Goal: Information Seeking & Learning: Check status

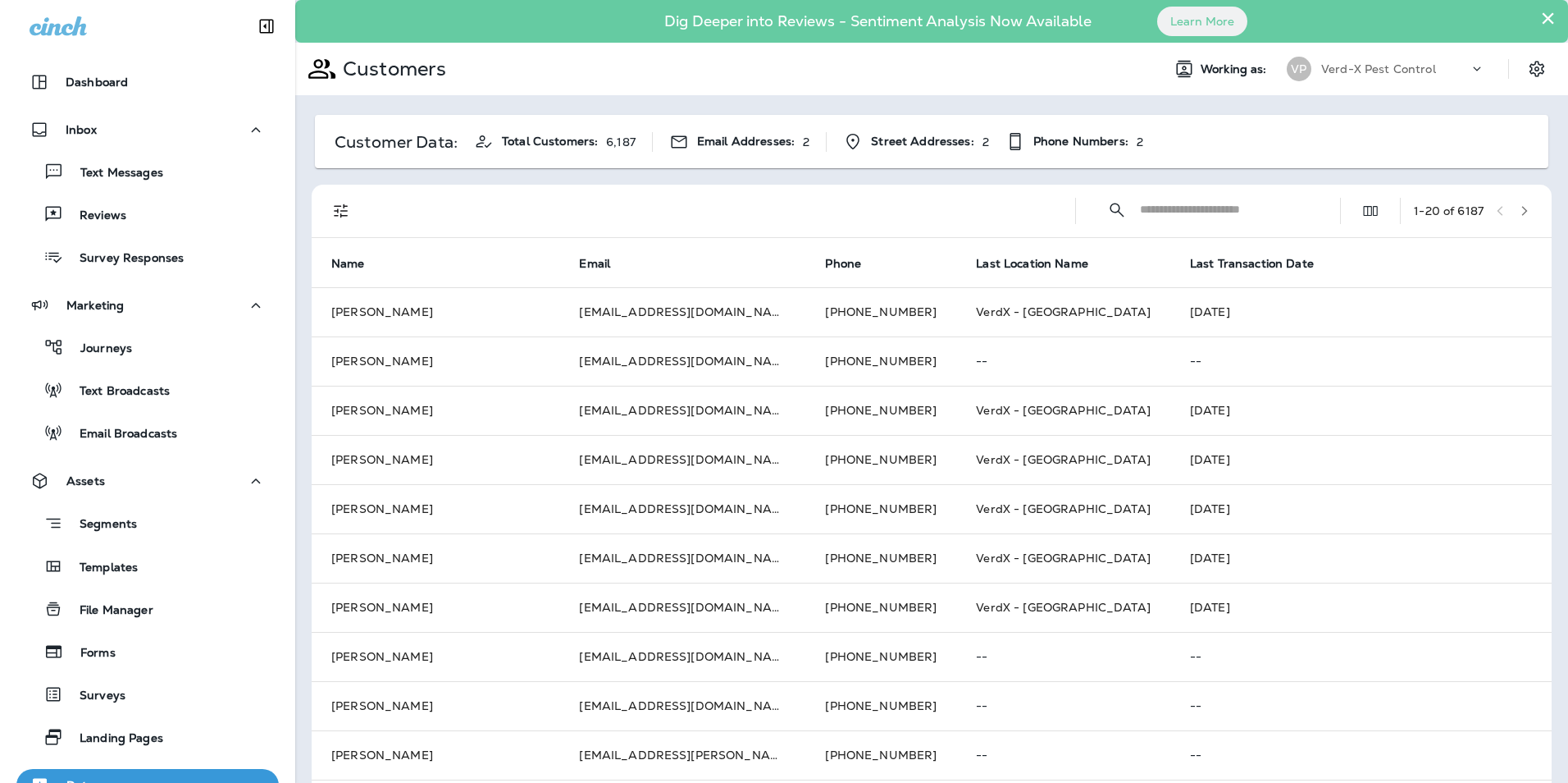
scroll to position [303, 0]
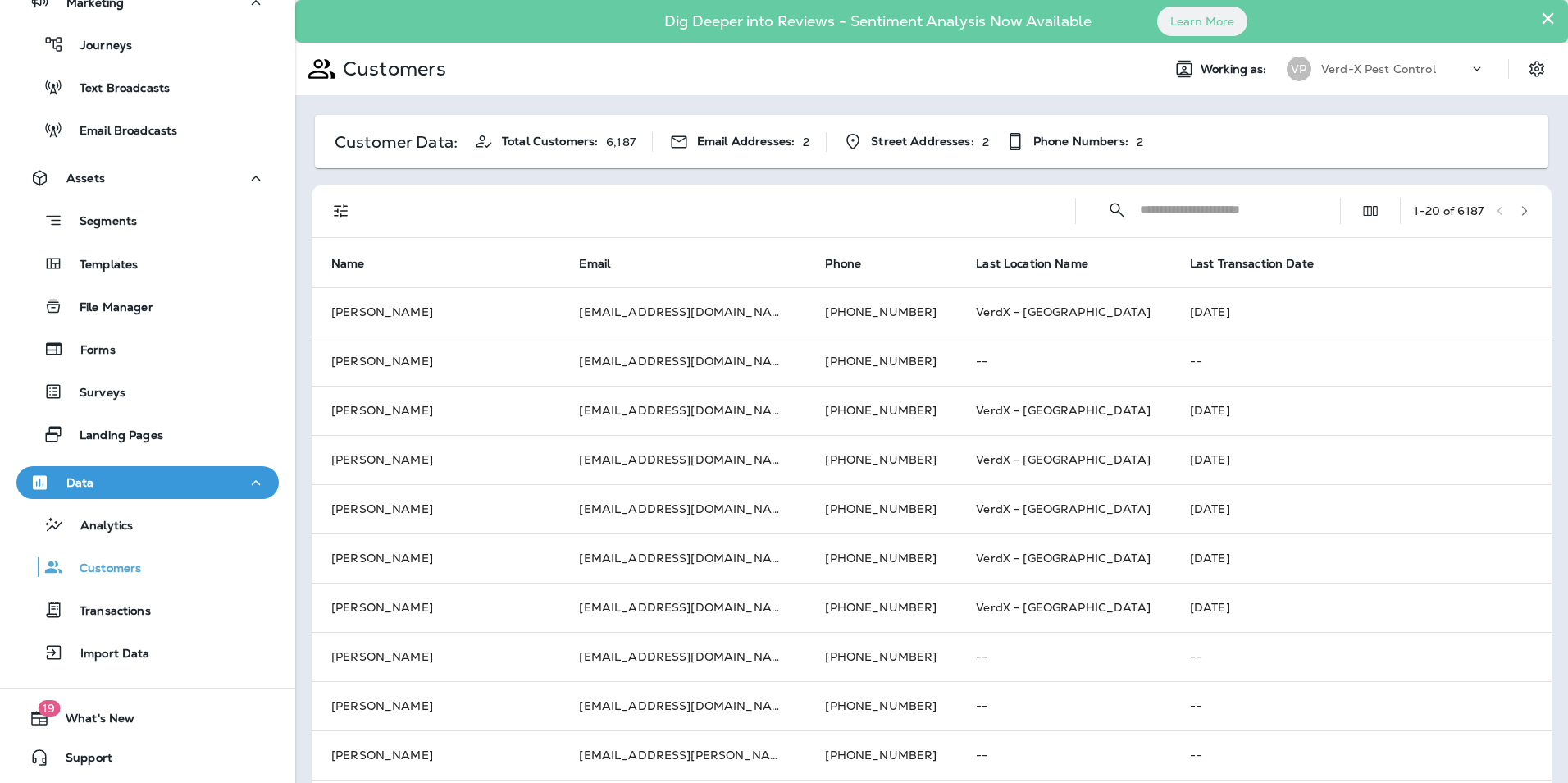
click at [1469, 76] on icon at bounding box center [1477, 69] width 17 height 17
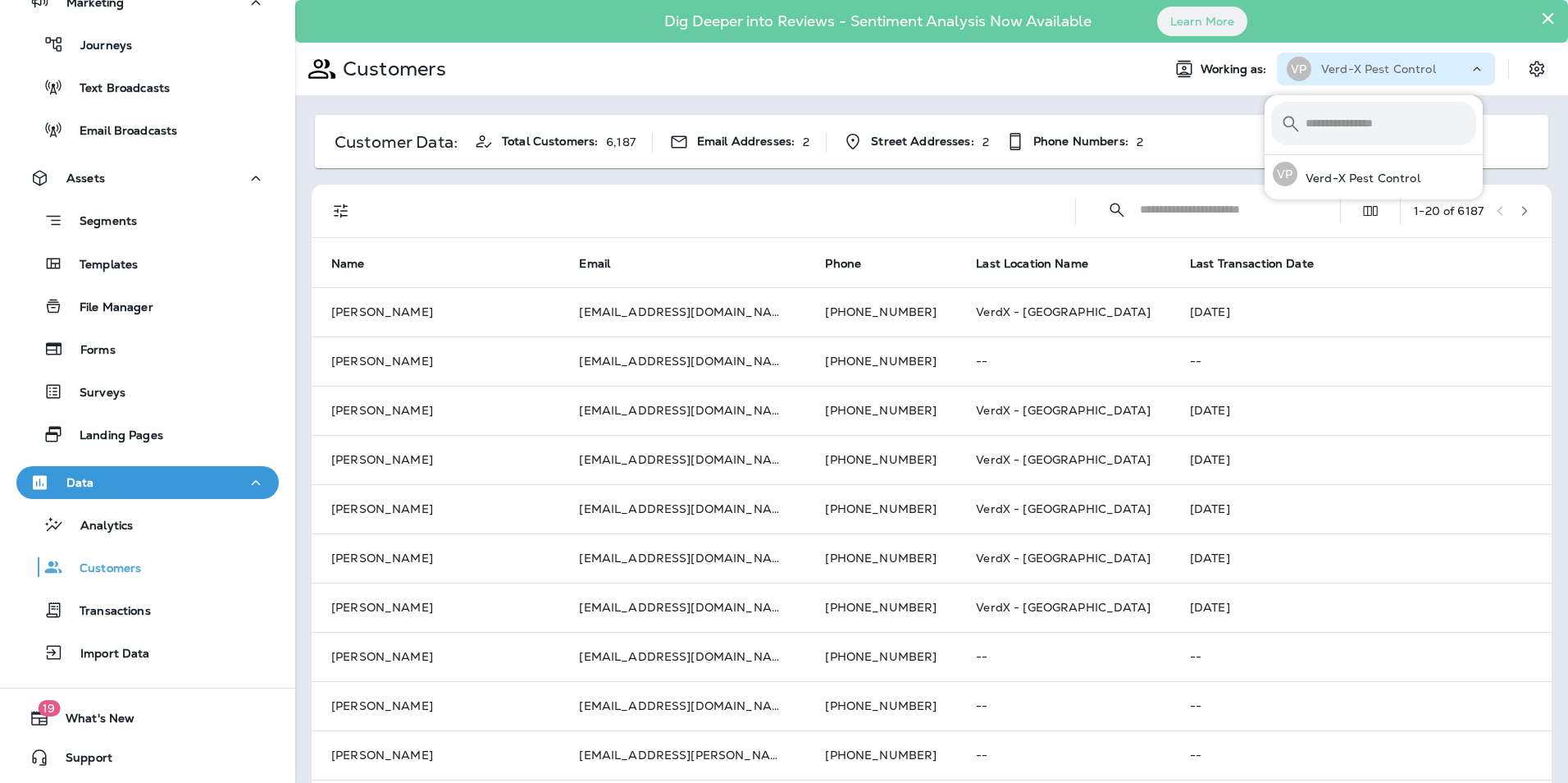
click at [1469, 76] on icon at bounding box center [1477, 69] width 17 height 17
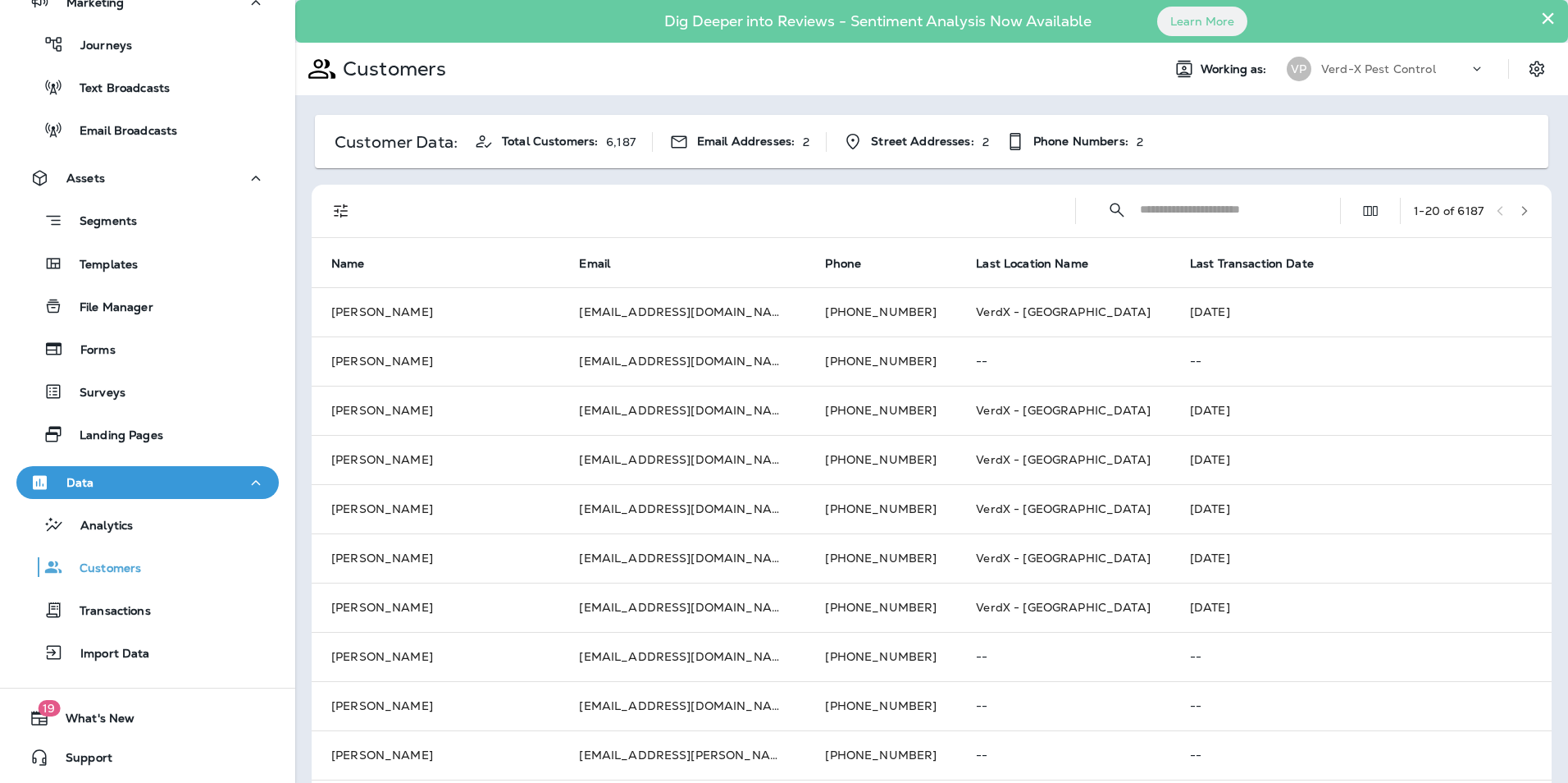
click at [1469, 73] on icon at bounding box center [1477, 69] width 17 height 17
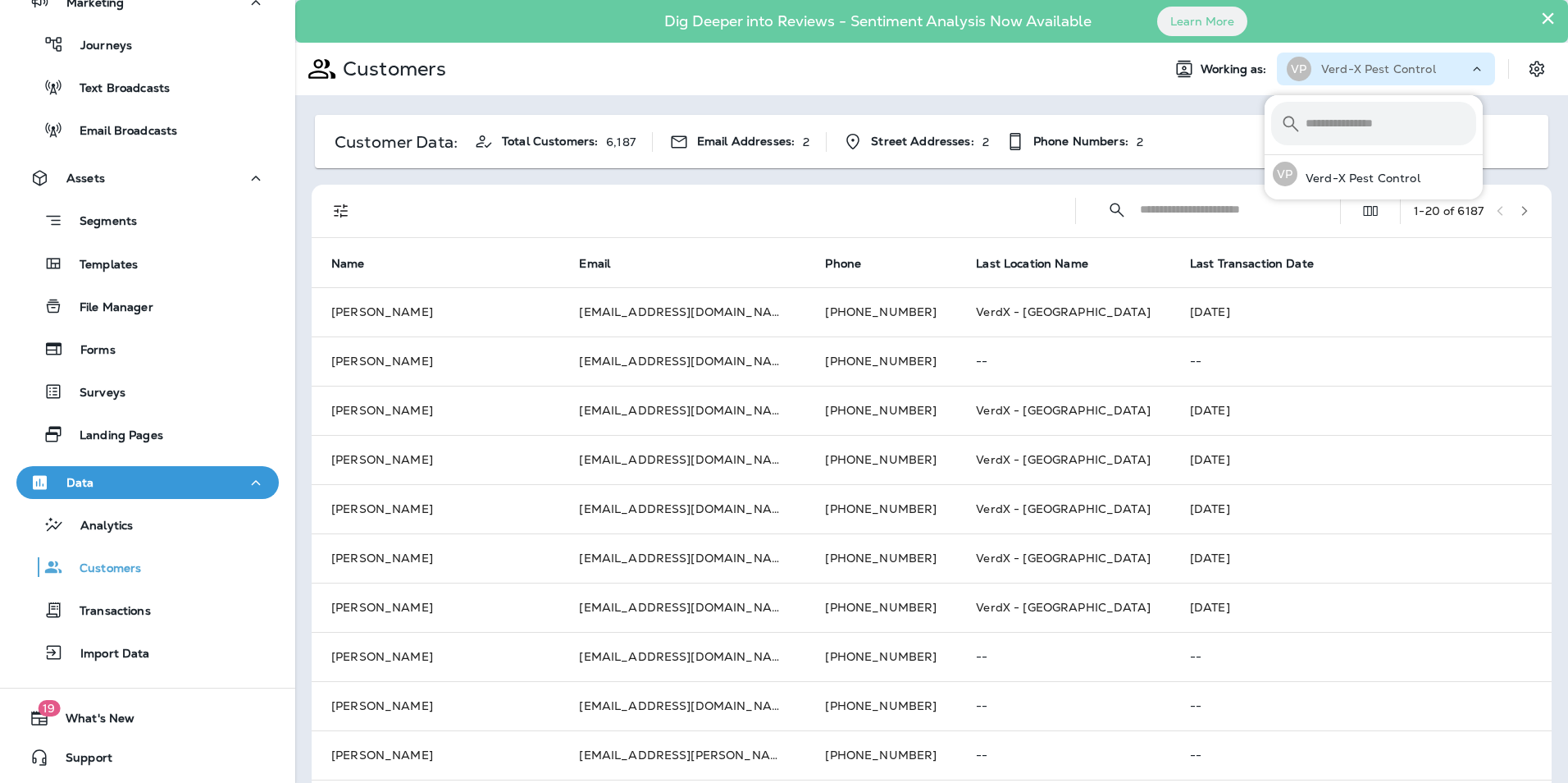
click at [1318, 119] on input "text" at bounding box center [1390, 123] width 170 height 44
type input "****"
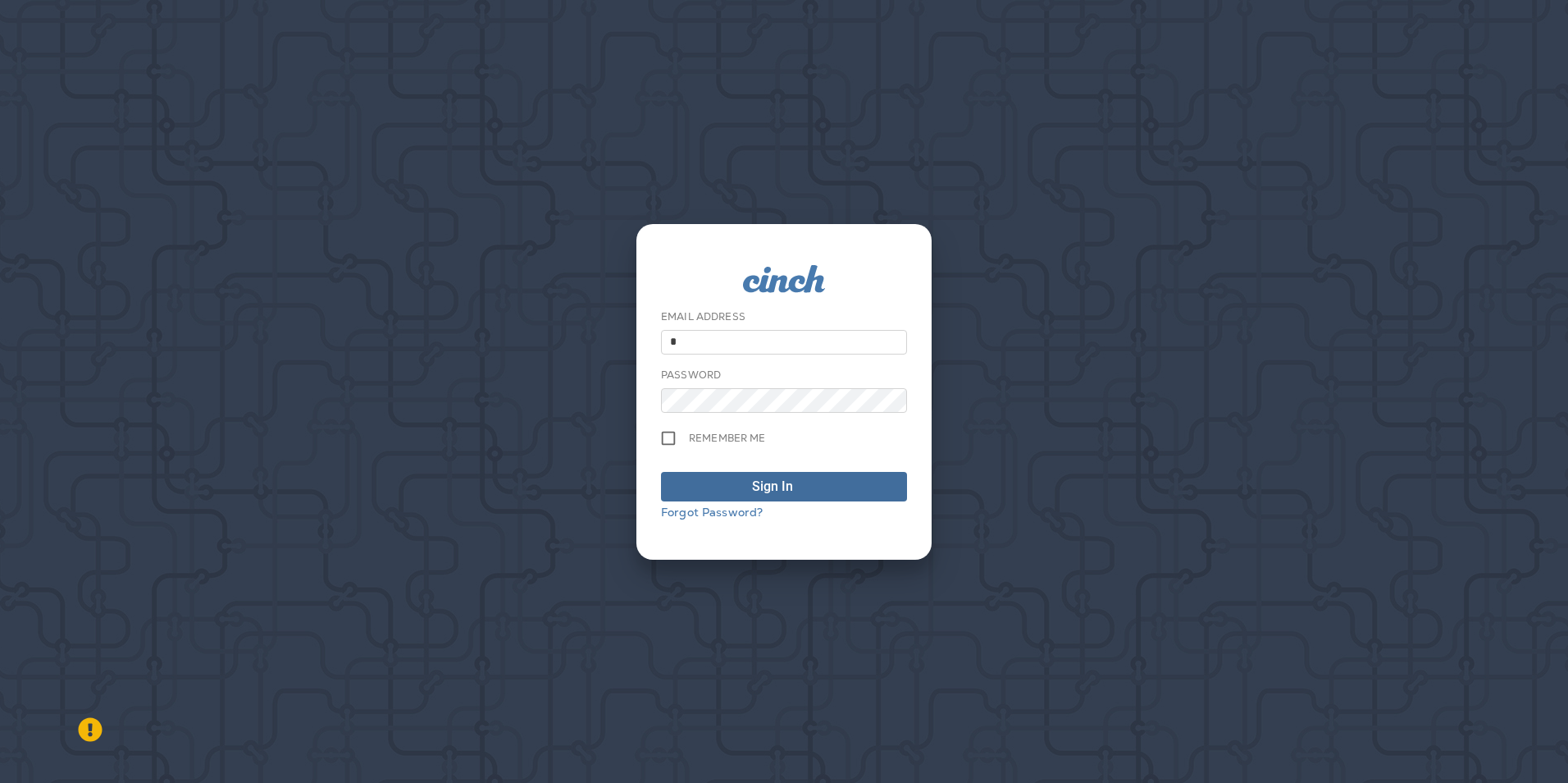
type input "*"
click at [789, 486] on div "Sign In" at bounding box center [772, 486] width 41 height 19
drag, startPoint x: 705, startPoint y: 347, endPoint x: 546, endPoint y: 335, distance: 159.5
click at [553, 336] on div "Email Address * Password Remember me Sign In Forgot Password?" at bounding box center [784, 392] width 1568 height 783
drag, startPoint x: 1138, startPoint y: 487, endPoint x: 1116, endPoint y: 505, distance: 28.4
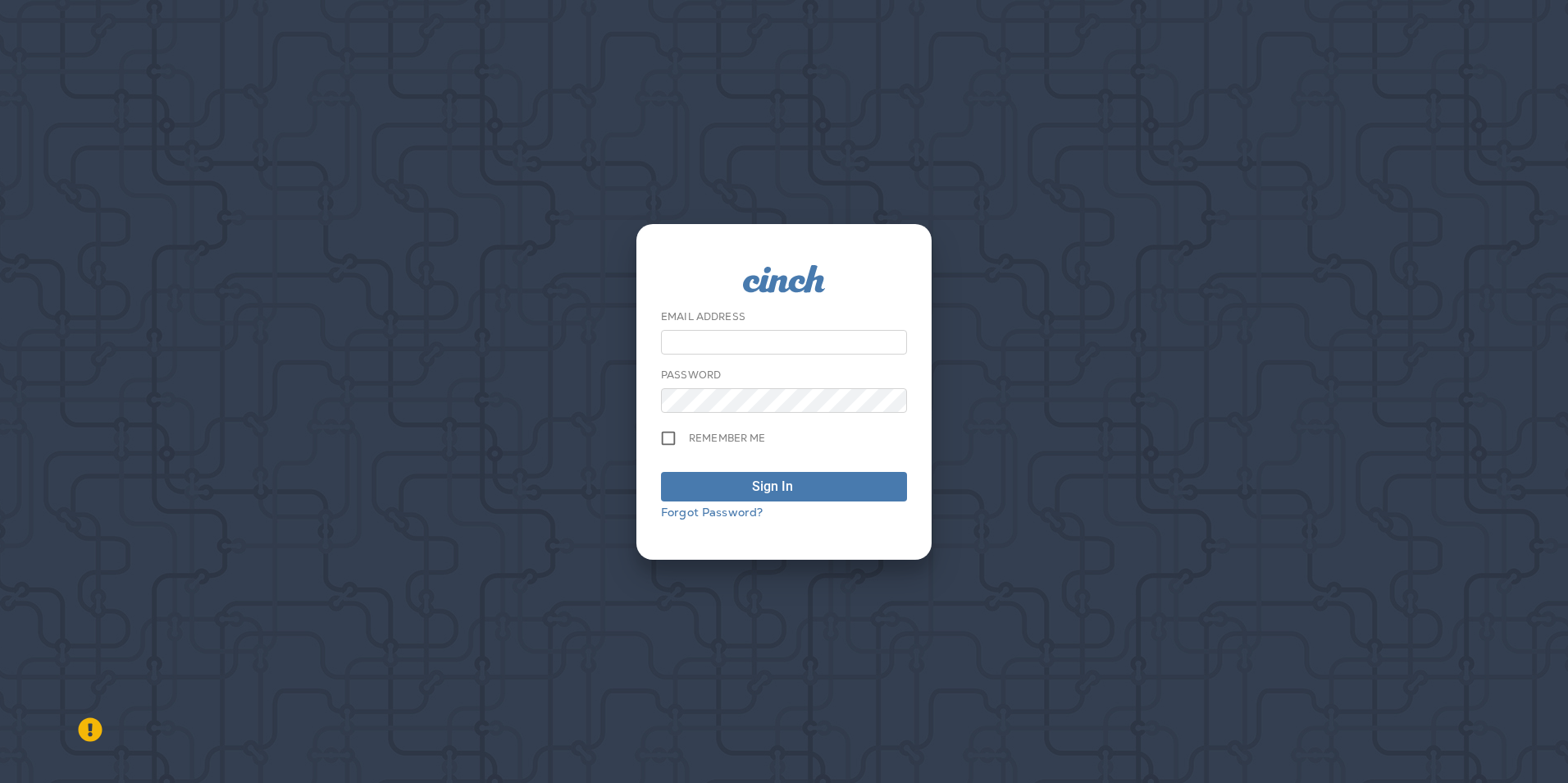
click at [1138, 487] on div "Email Address Password Remember me Sign In Forgot Password?" at bounding box center [784, 392] width 1568 height 783
click at [743, 332] on input "email" at bounding box center [784, 342] width 246 height 25
type input "**********"
click at [764, 482] on div "Sign In" at bounding box center [772, 486] width 41 height 19
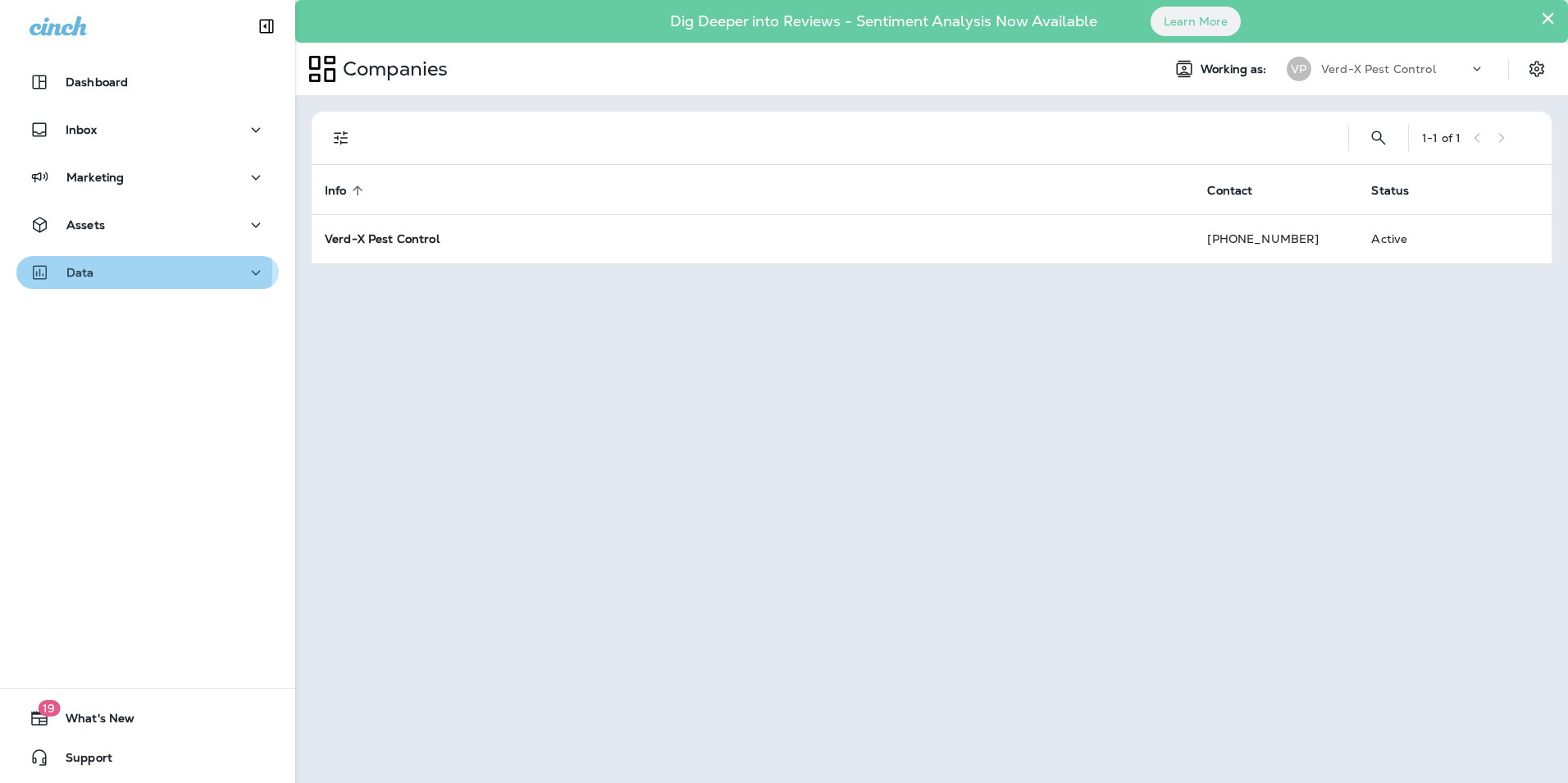
click at [91, 269] on p "Data" at bounding box center [80, 272] width 28 height 13
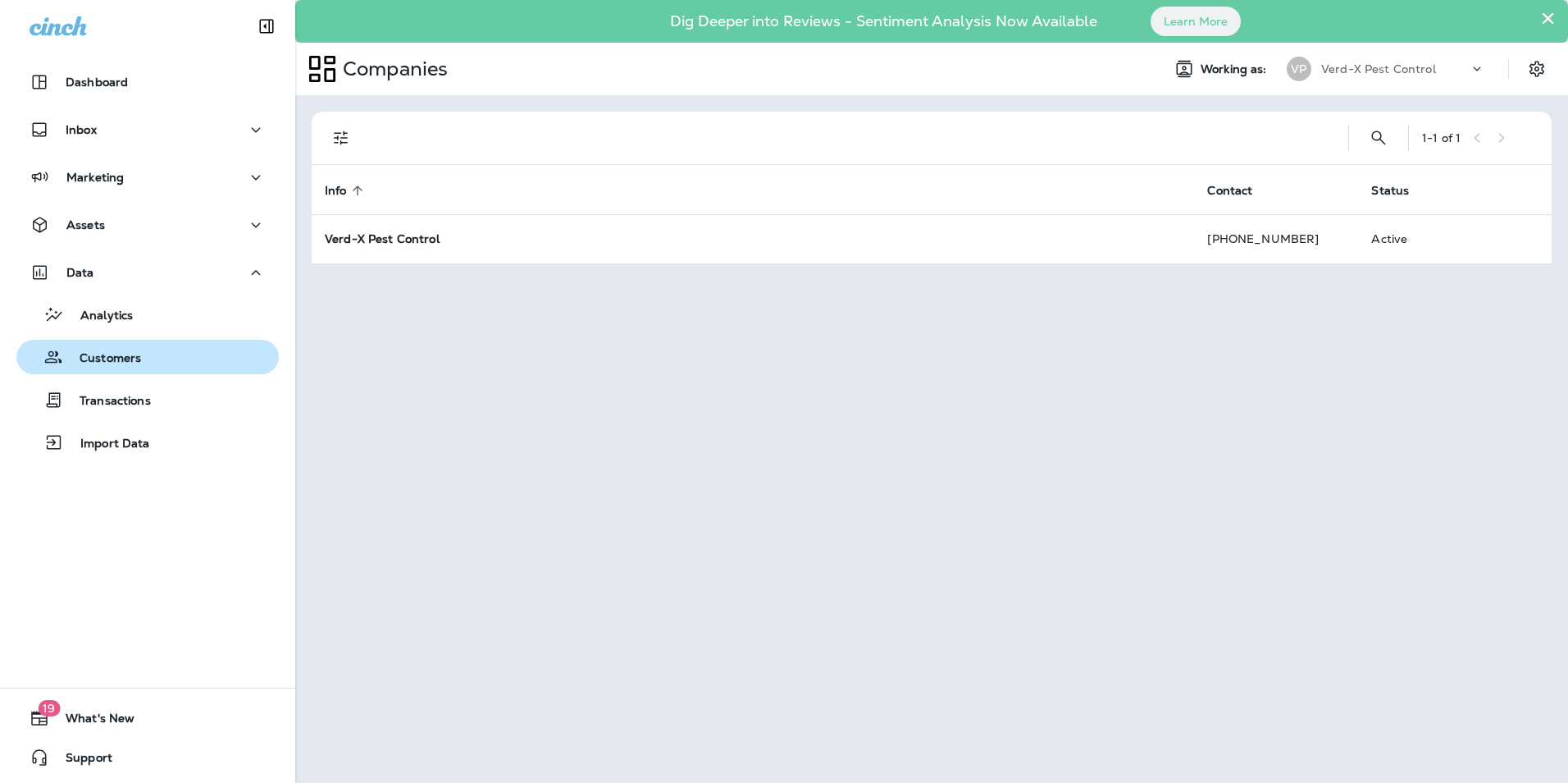
click at [118, 354] on p "Customers" at bounding box center [102, 358] width 78 height 16
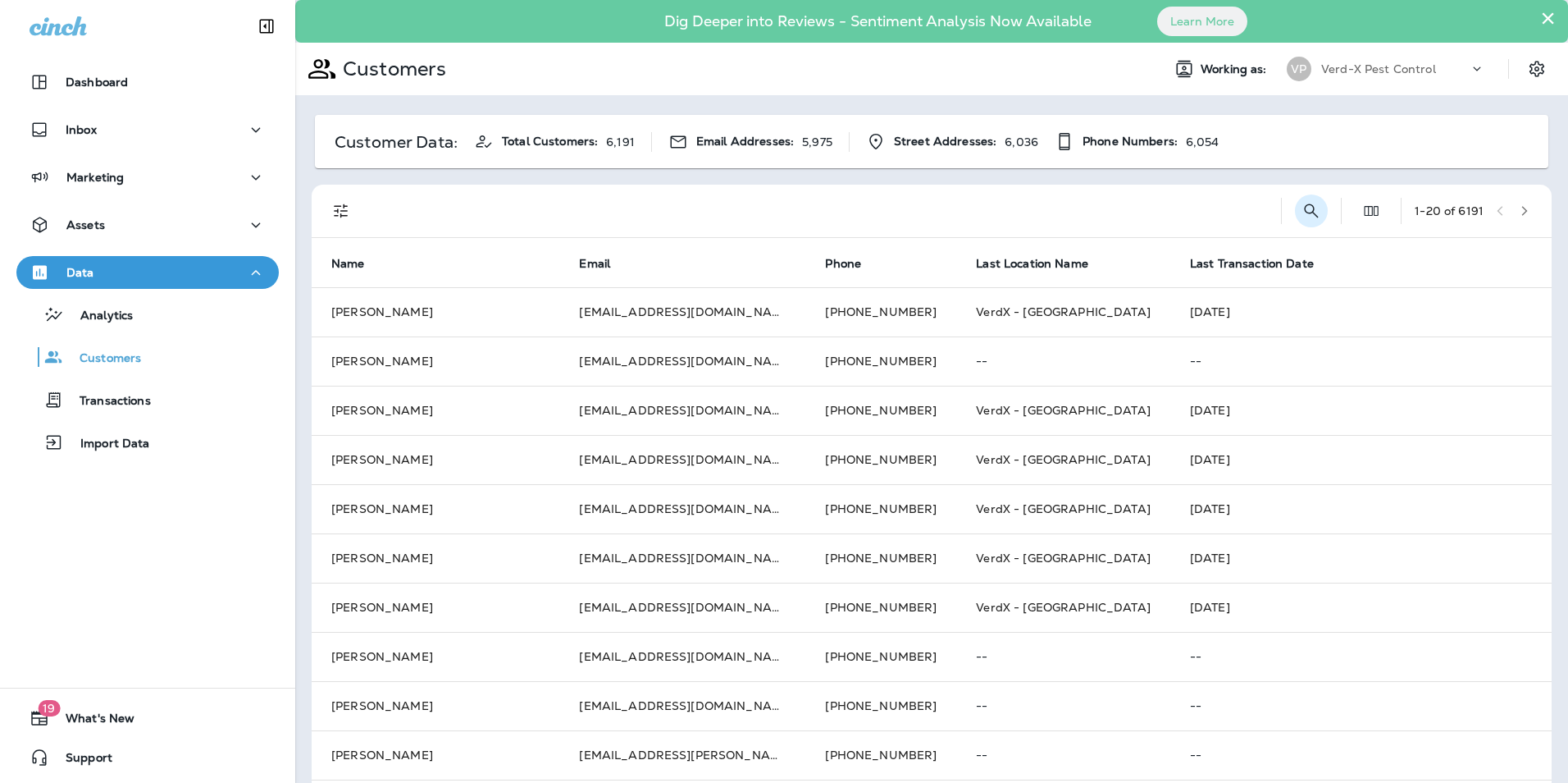
click at [1295, 217] on button "Search Customers" at bounding box center [1311, 210] width 32 height 32
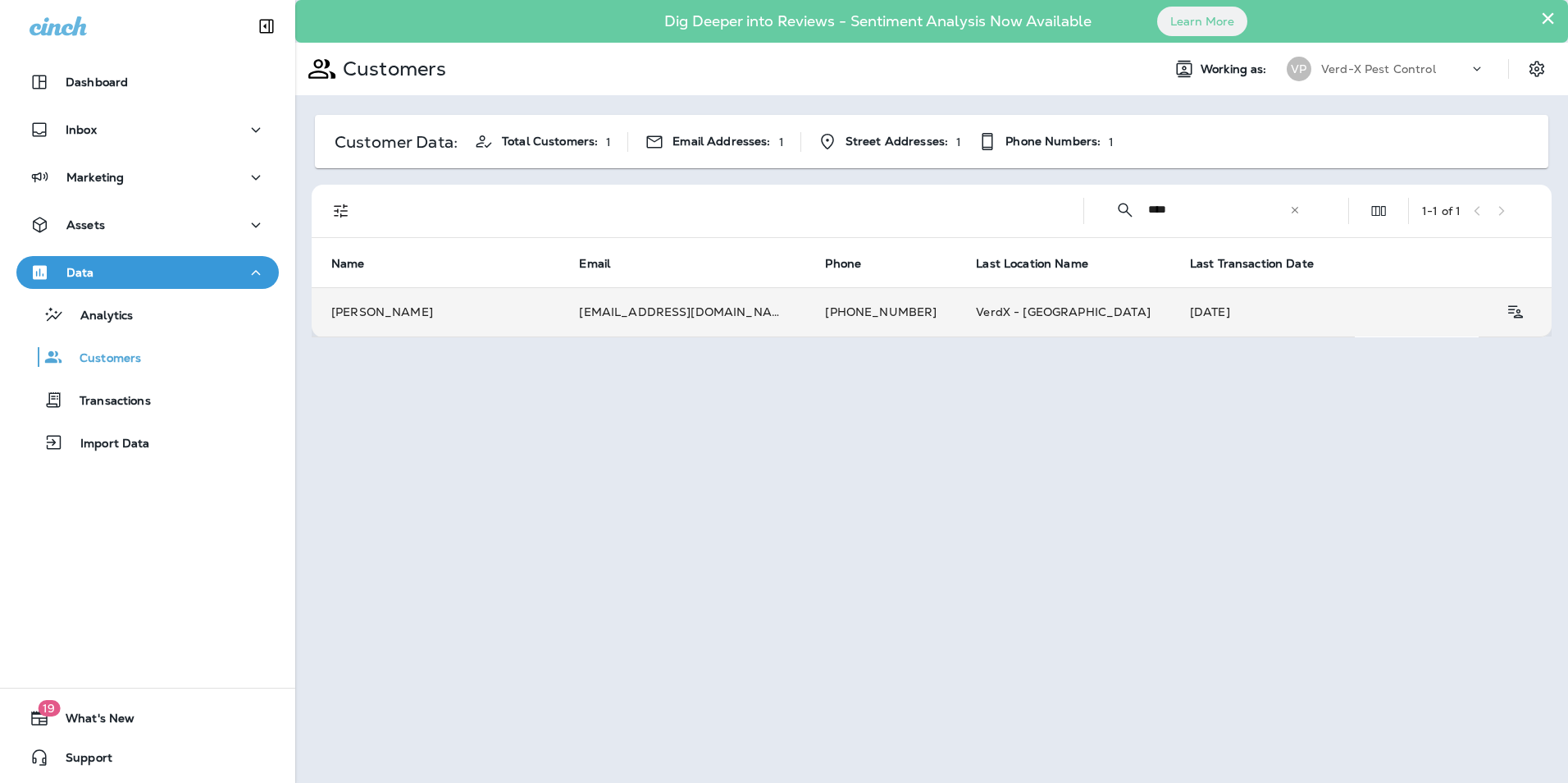
click at [699, 307] on td "[EMAIL_ADDRESS][DOMAIN_NAME]" at bounding box center [683, 311] width 246 height 49
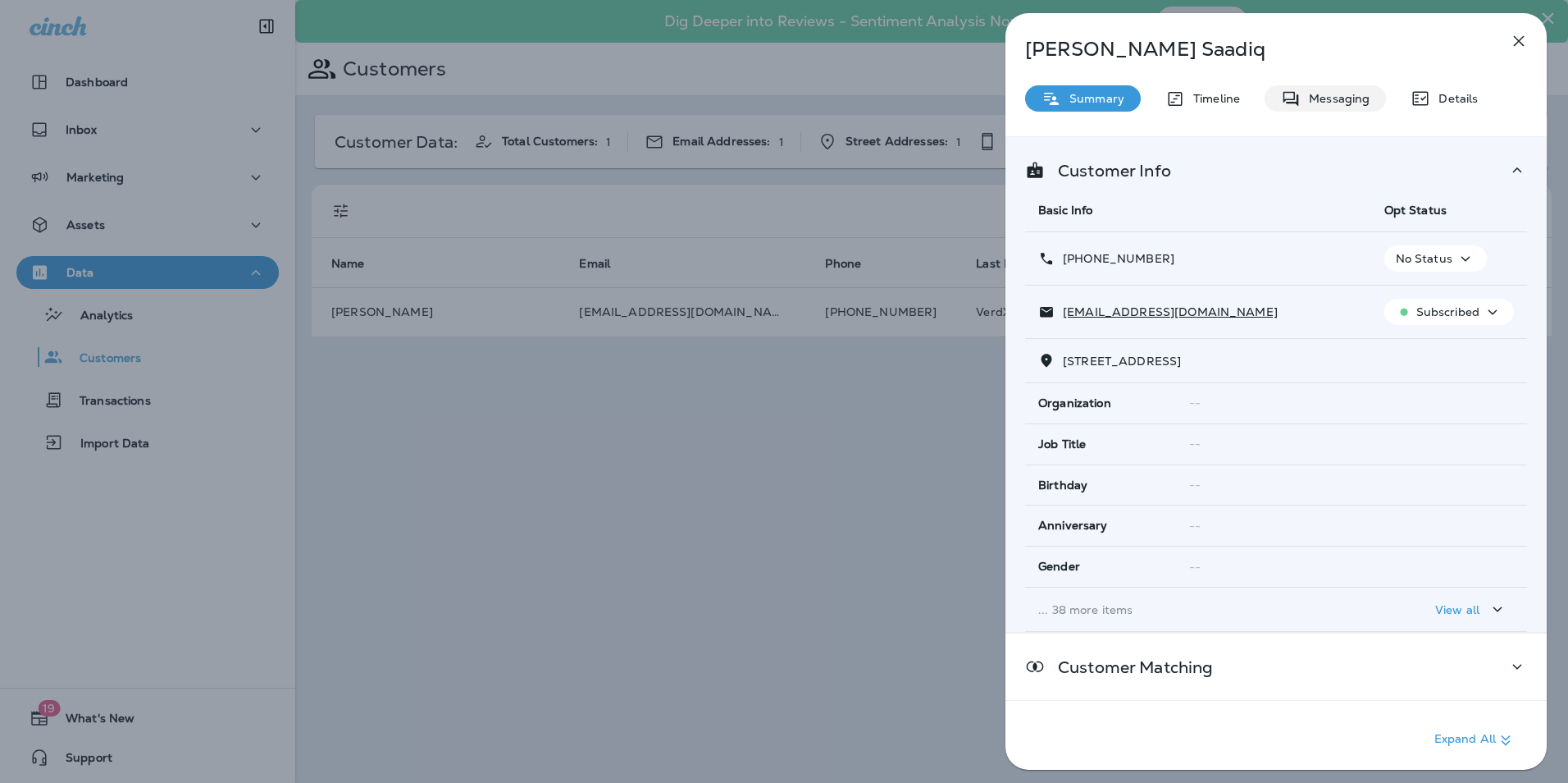
click at [1342, 108] on div "Messaging" at bounding box center [1325, 98] width 121 height 26
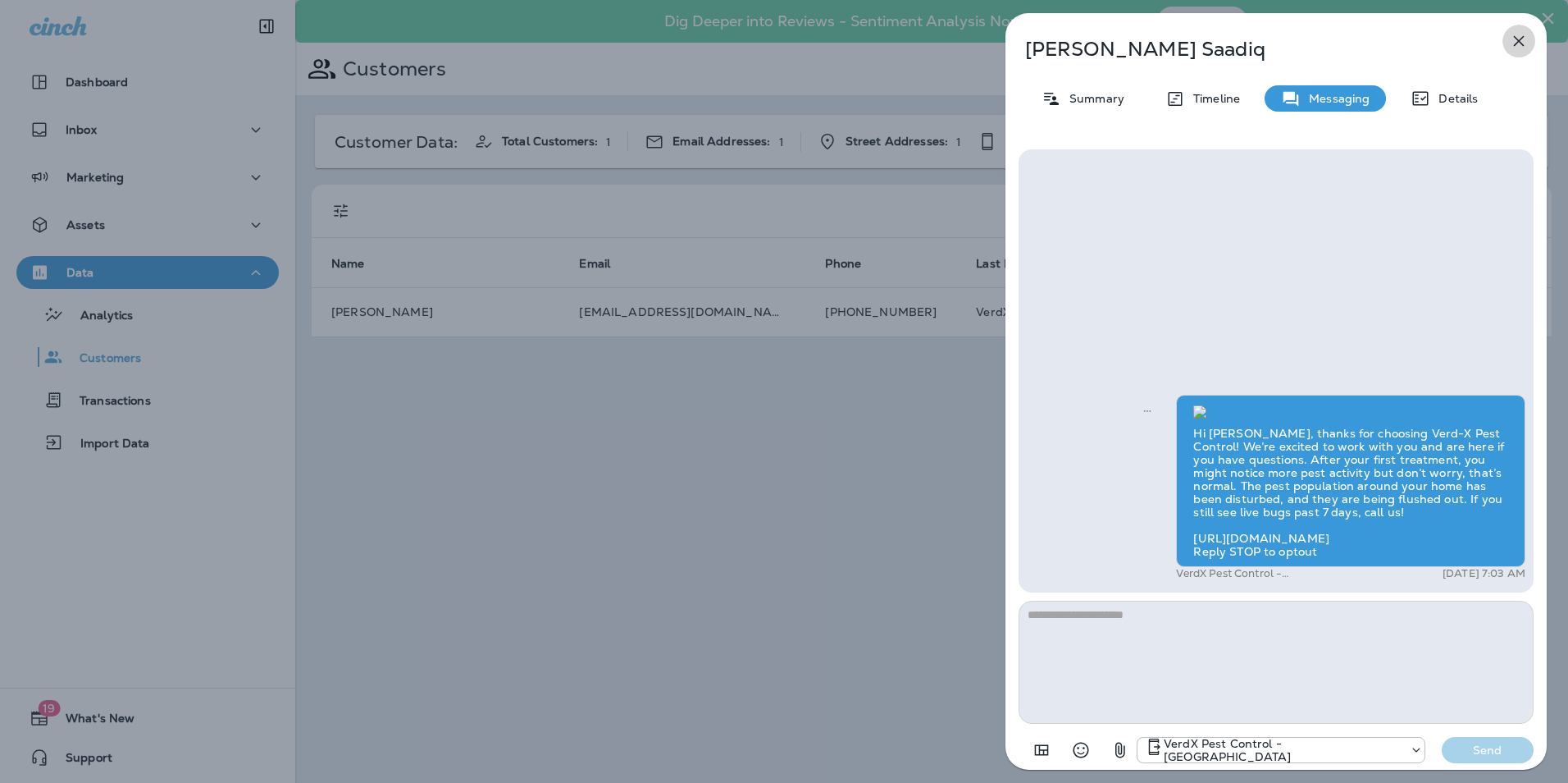
click at [1517, 39] on icon "button" at bounding box center [1519, 42] width 11 height 11
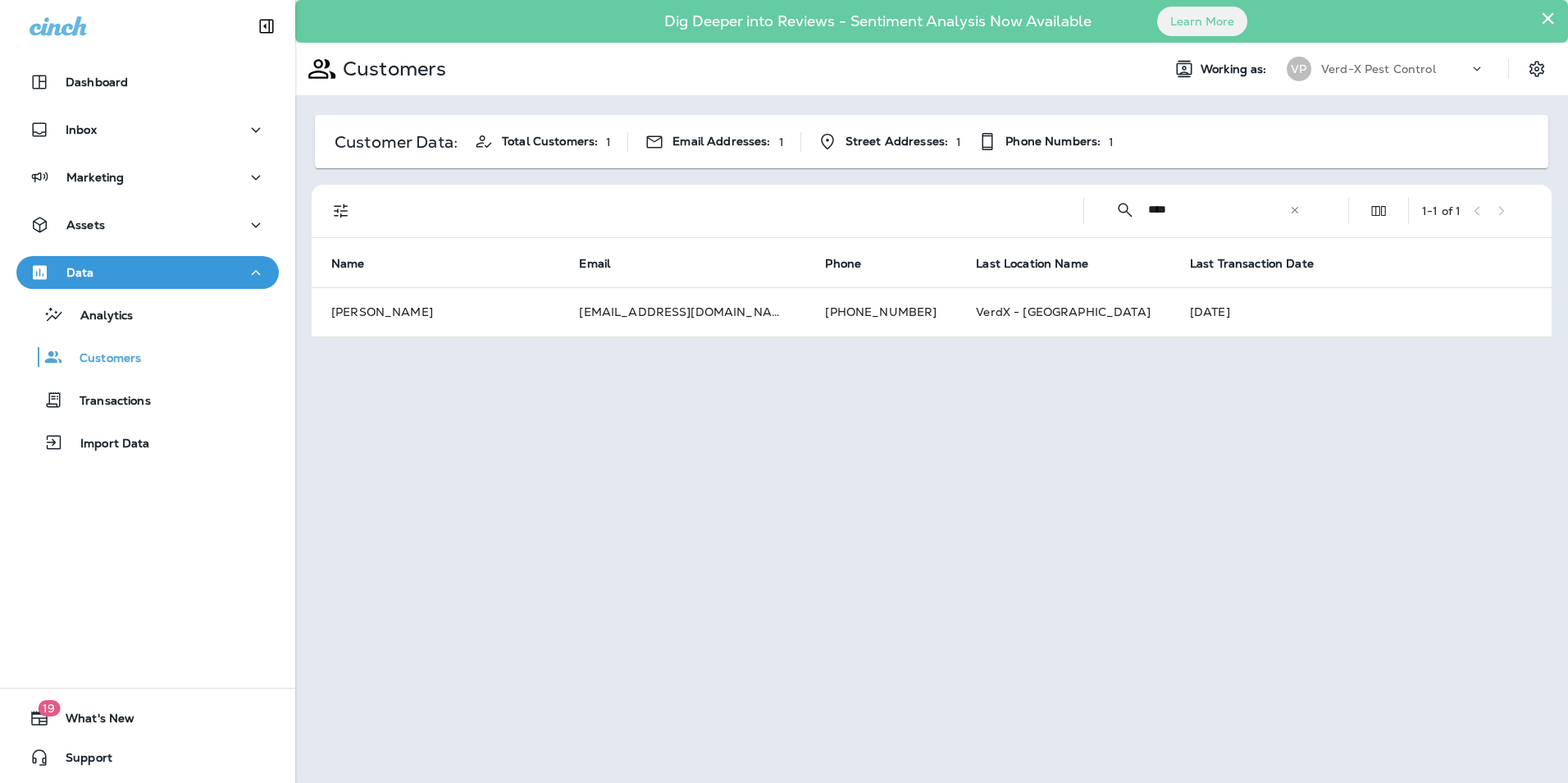
drag, startPoint x: 1189, startPoint y: 212, endPoint x: 1038, endPoint y: 231, distance: 152.2
click at [1038, 231] on div "​ **** ​ ​ 1 - 1 of 1" at bounding box center [934, 210] width 1220 height 53
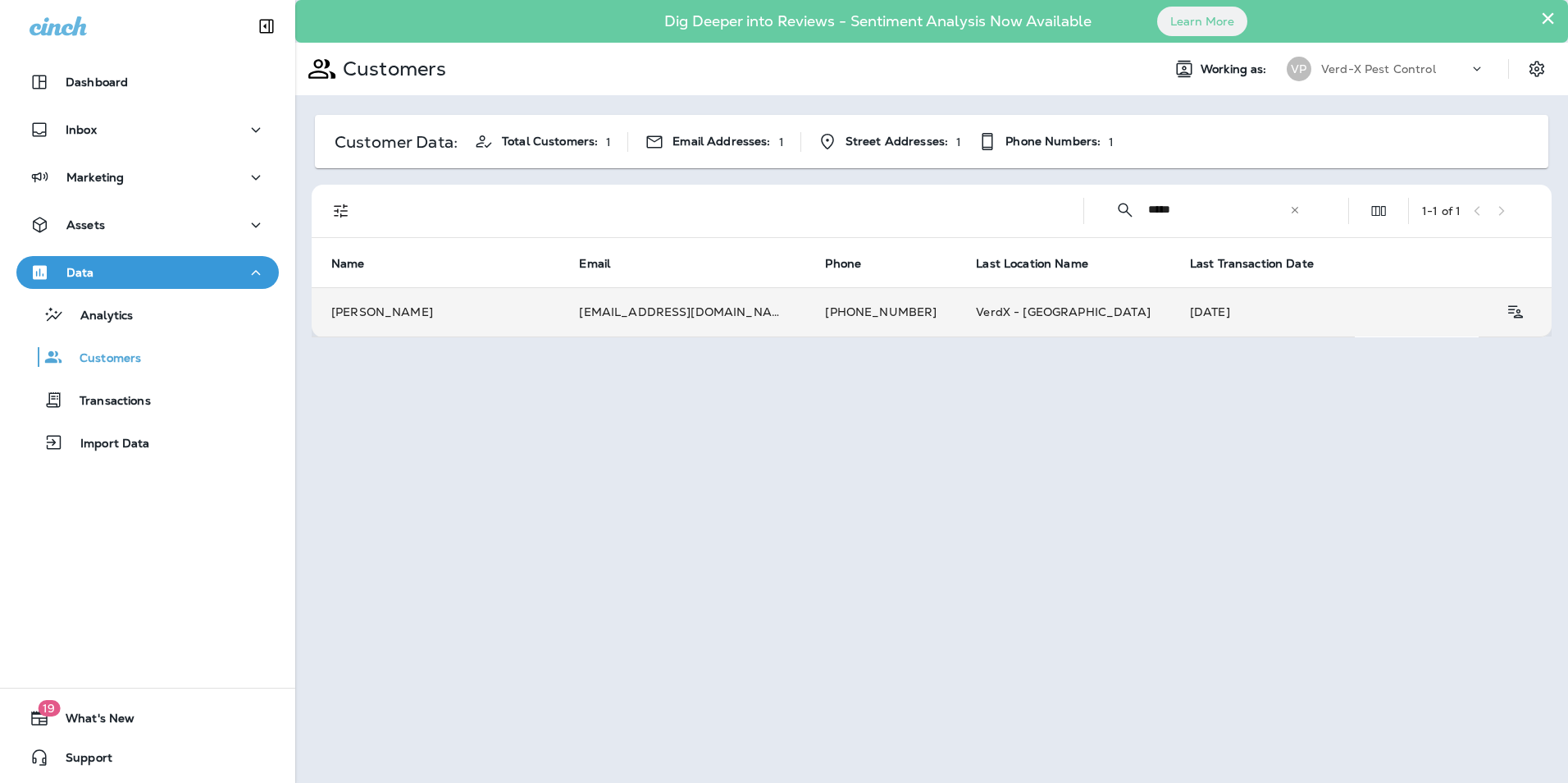
click at [692, 300] on td "[EMAIL_ADDRESS][DOMAIN_NAME]" at bounding box center [683, 311] width 246 height 49
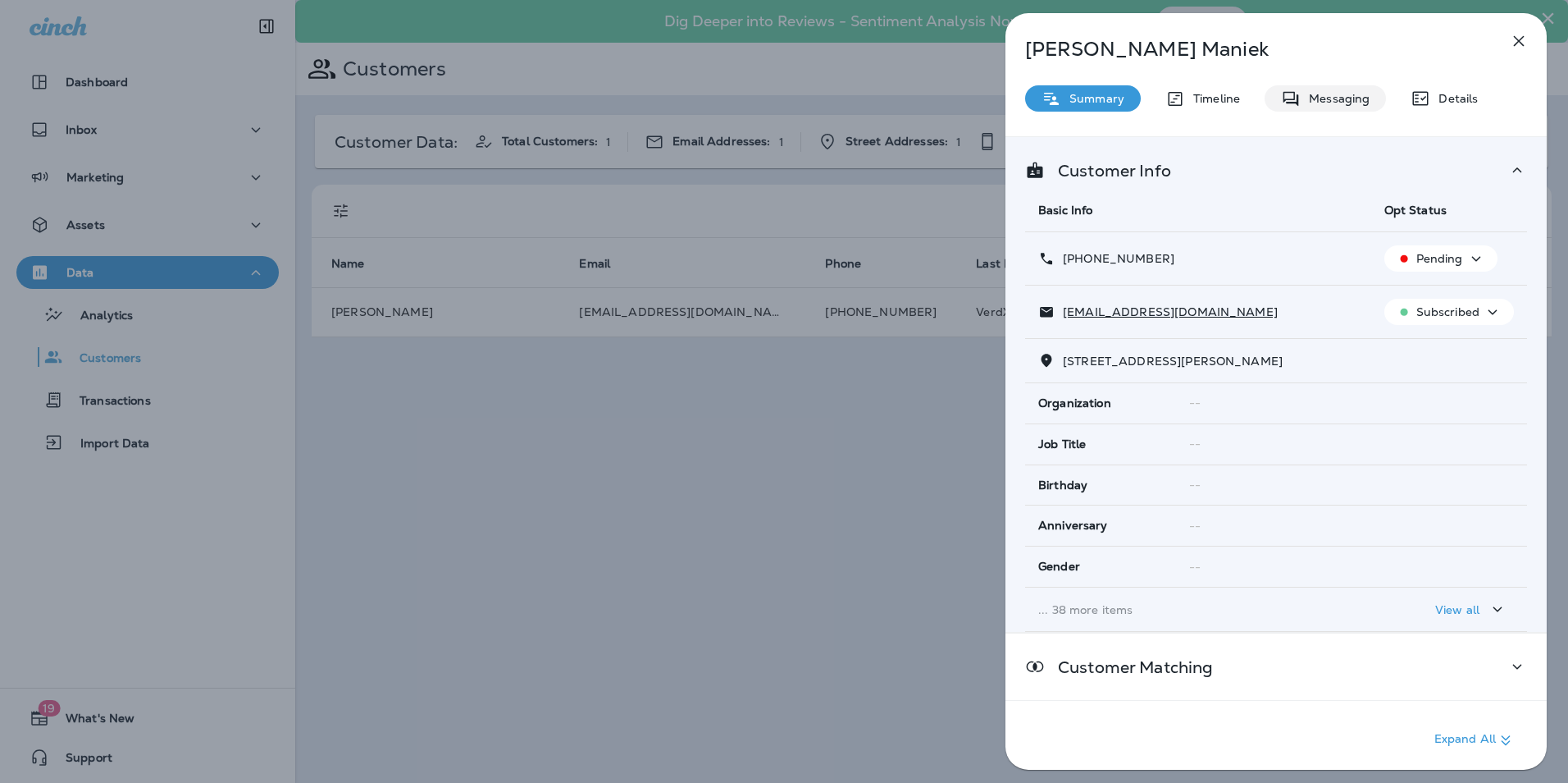
click at [1340, 108] on div "Messaging" at bounding box center [1325, 98] width 121 height 26
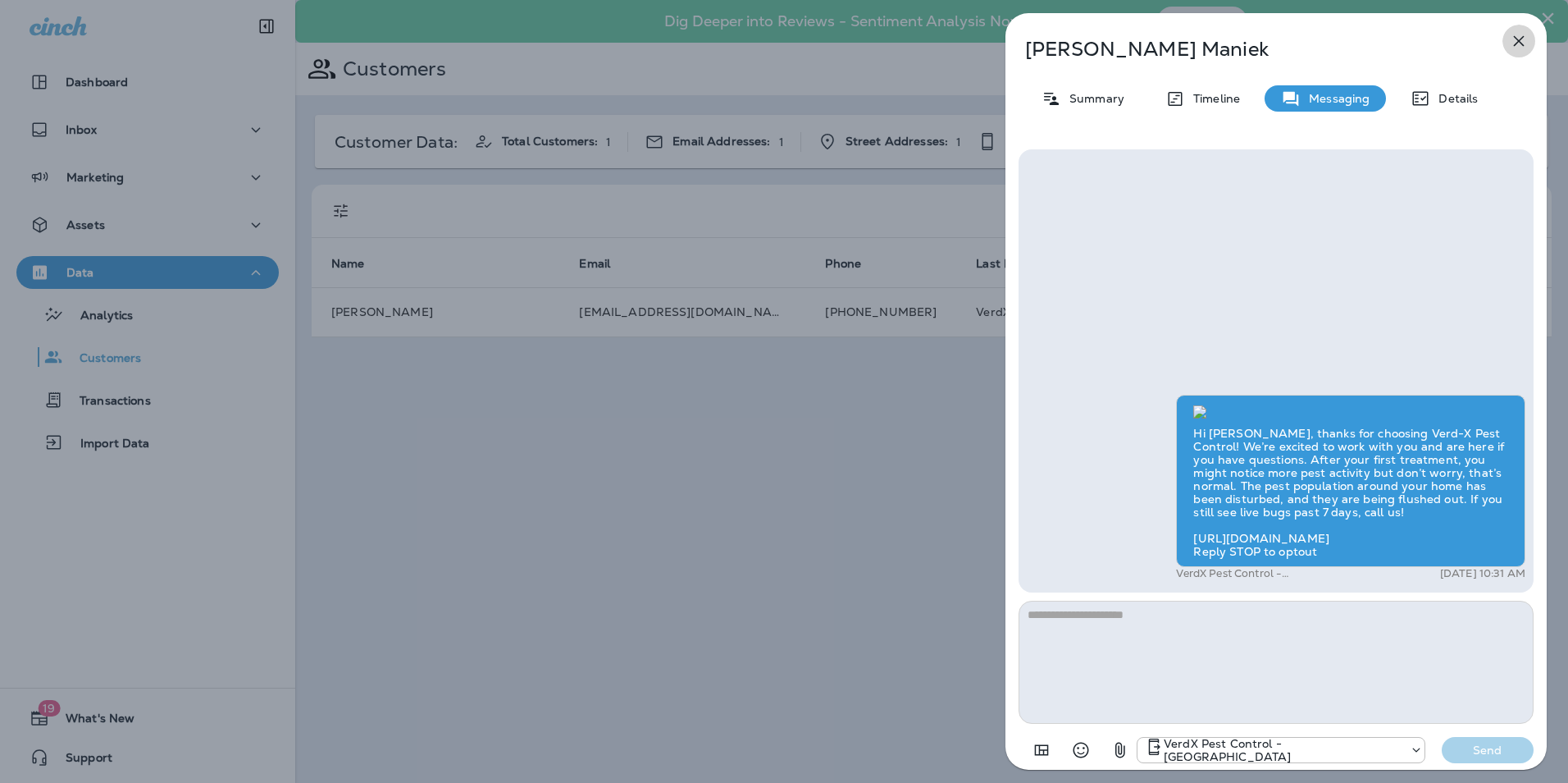
click at [1512, 42] on icon "button" at bounding box center [1518, 41] width 19 height 19
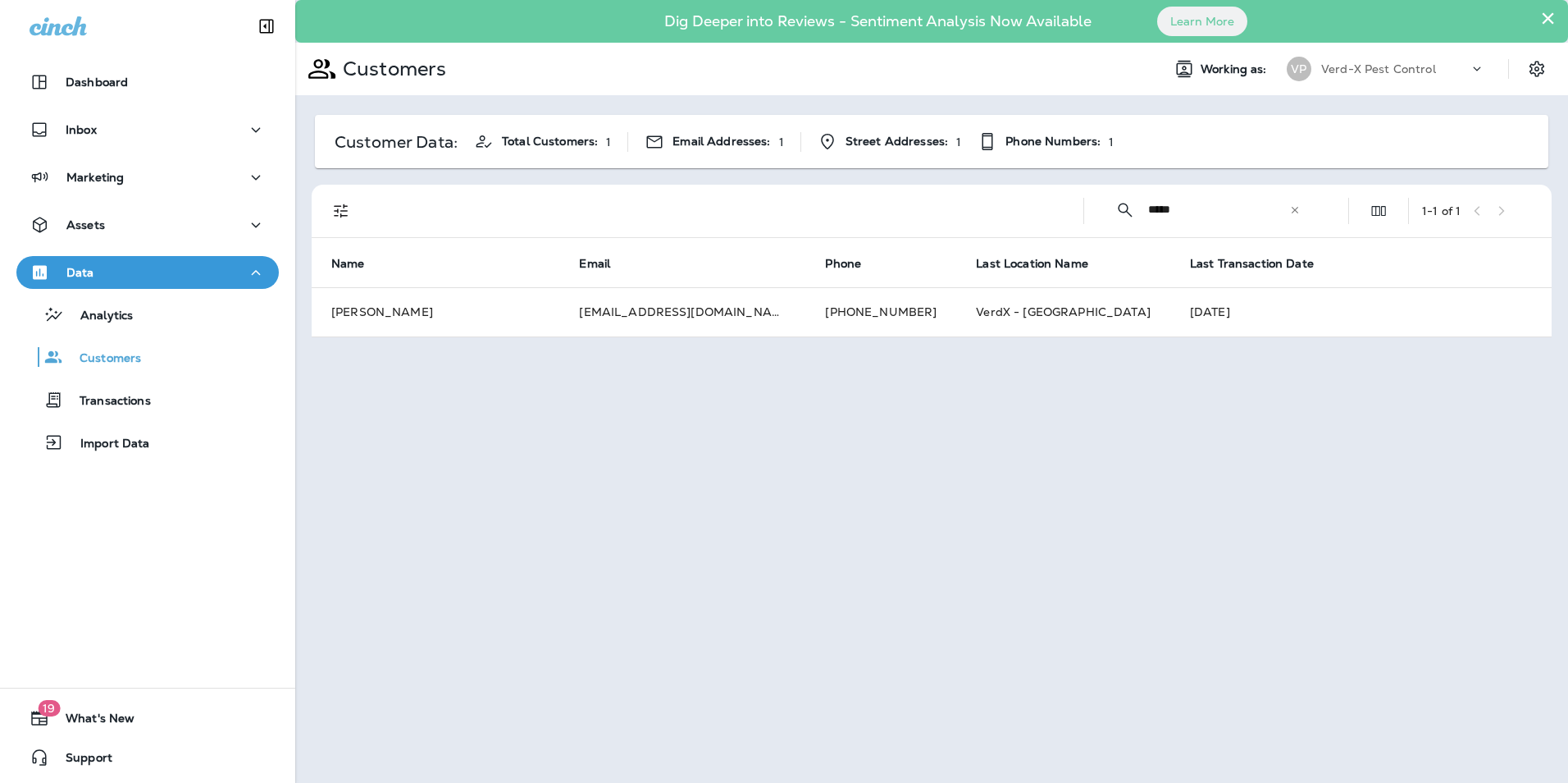
drag, startPoint x: 1195, startPoint y: 213, endPoint x: 903, endPoint y: 213, distance: 292.0
click at [903, 213] on div "​ ***** ​ ​ 1 - 1 of 1" at bounding box center [934, 210] width 1220 height 53
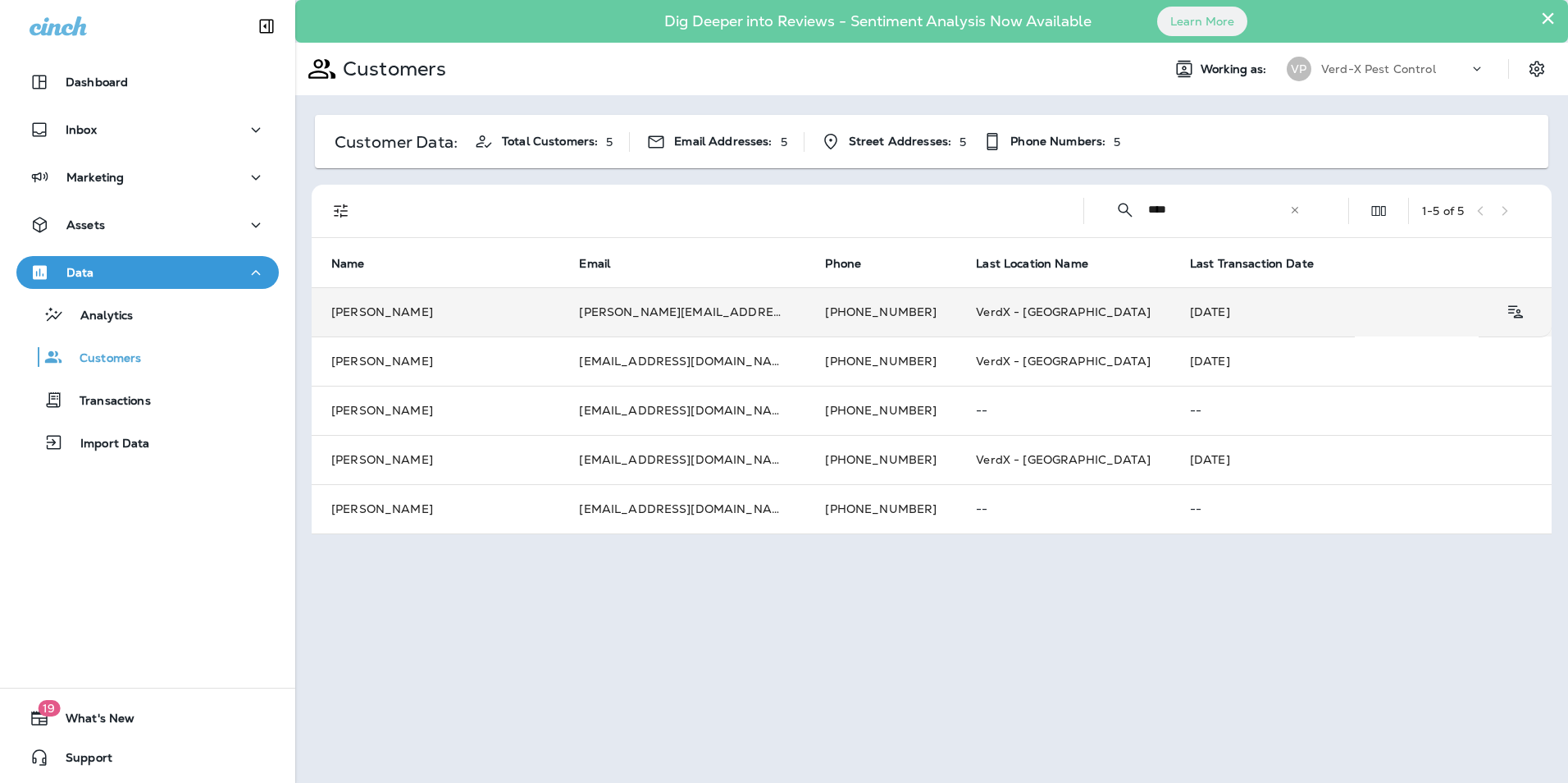
click at [626, 326] on td "[PERSON_NAME][EMAIL_ADDRESS][DOMAIN_NAME]" at bounding box center [683, 311] width 246 height 49
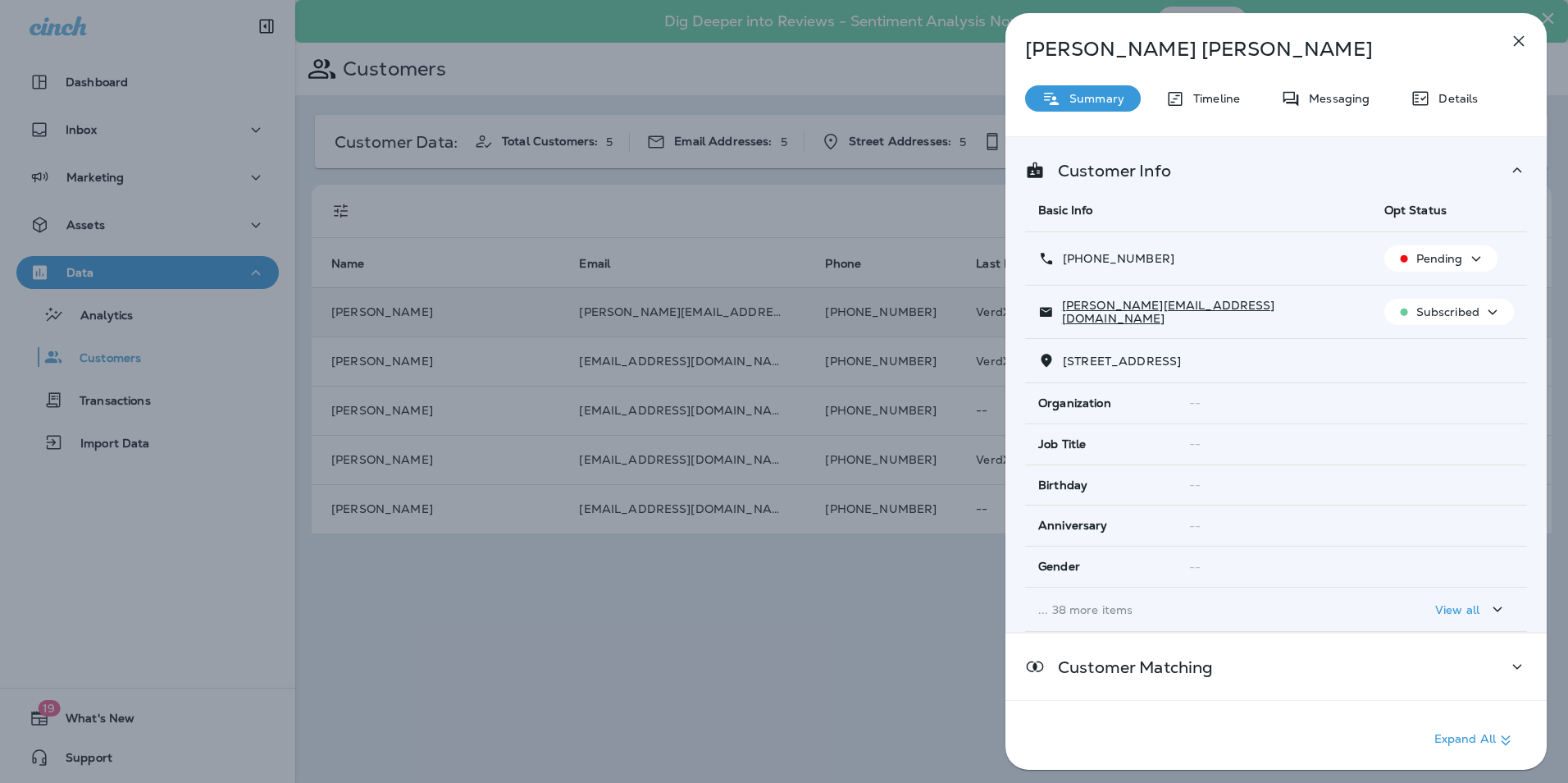
click at [626, 326] on div "[PERSON_NAME] Summary Timeline Messaging Details Customer Info Basic Info Opt S…" at bounding box center [784, 392] width 1568 height 783
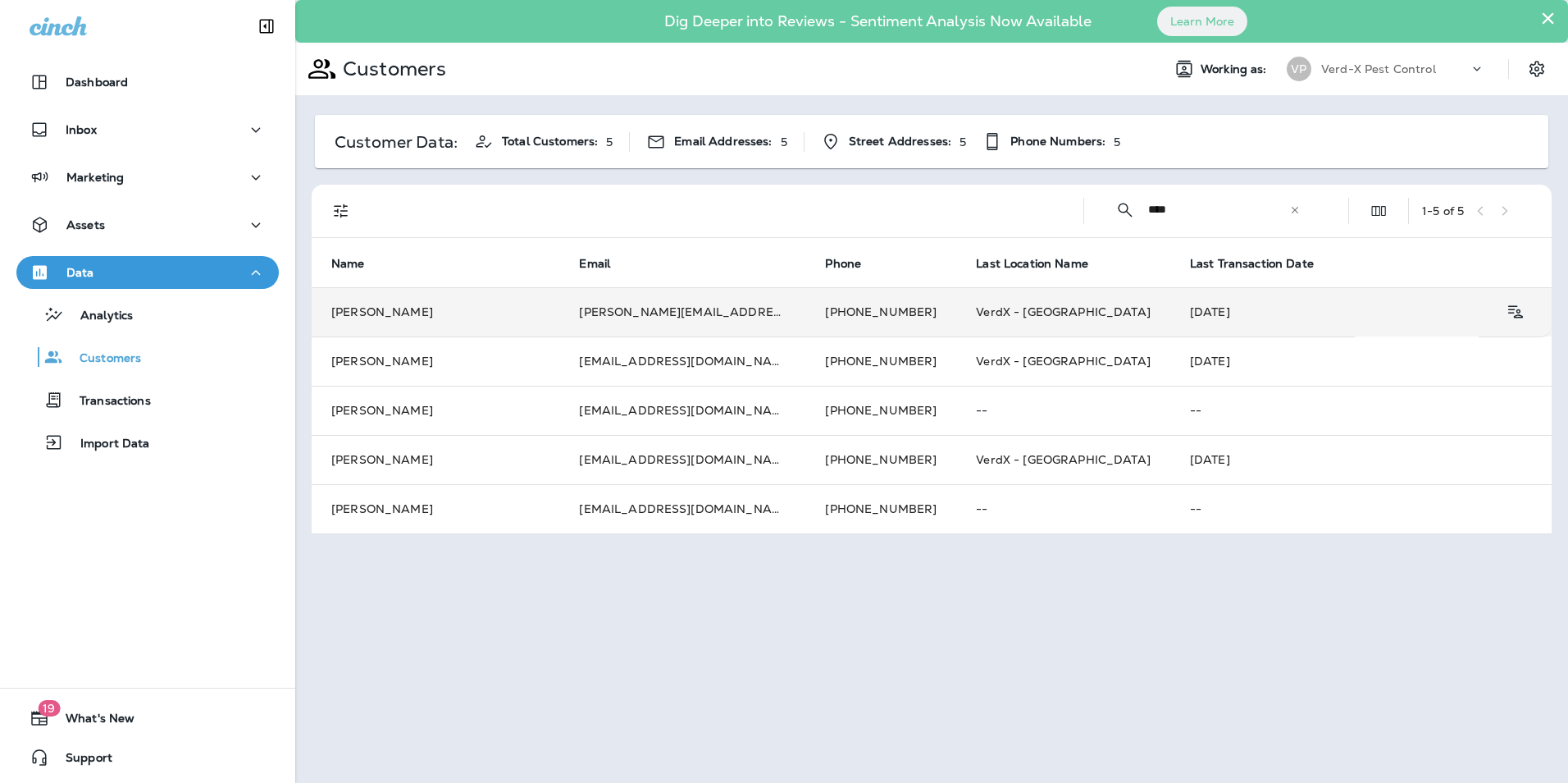
click at [523, 317] on td "[PERSON_NAME]" at bounding box center [436, 311] width 248 height 49
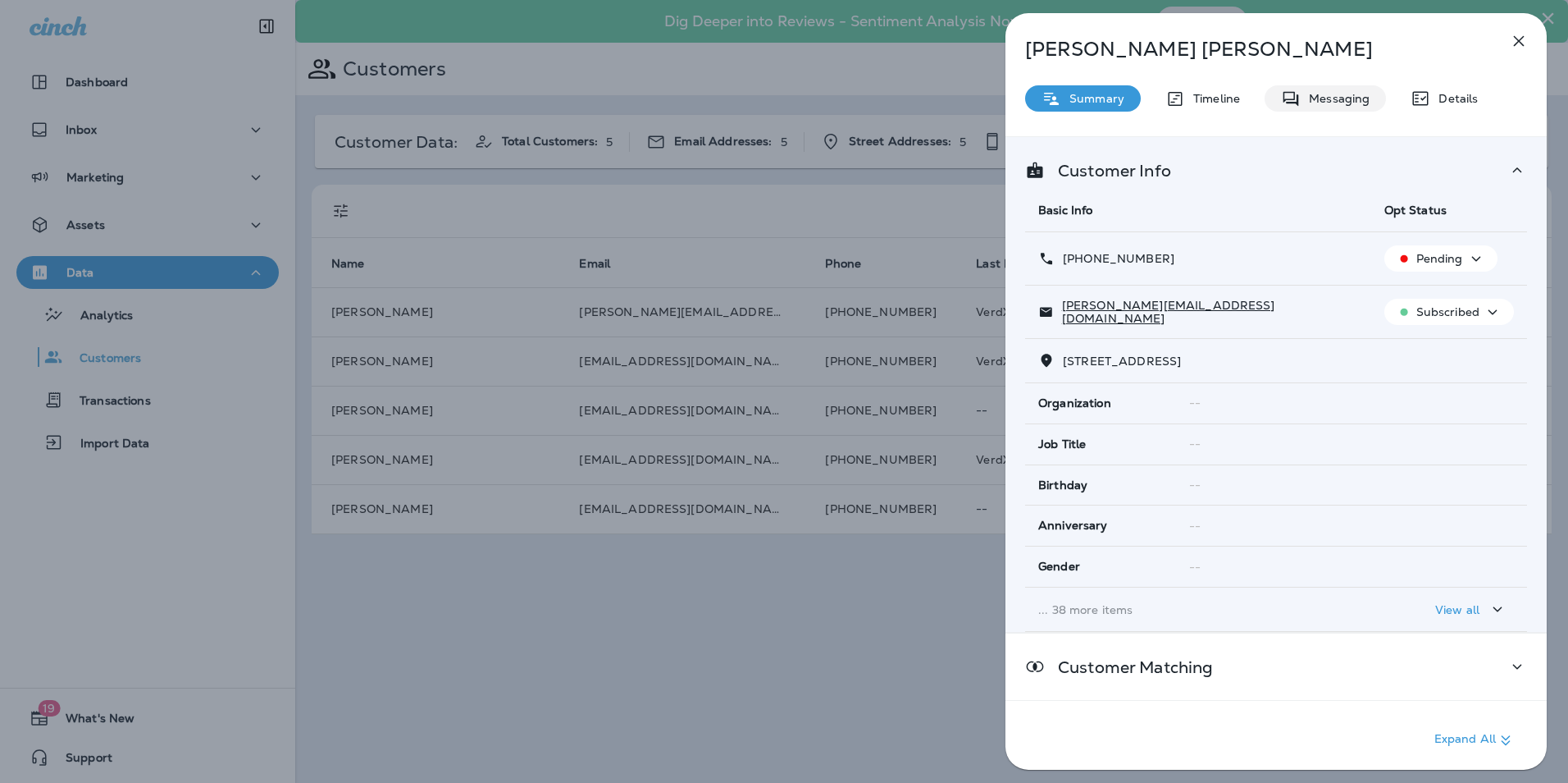
click at [1333, 93] on p "Messaging" at bounding box center [1335, 98] width 68 height 13
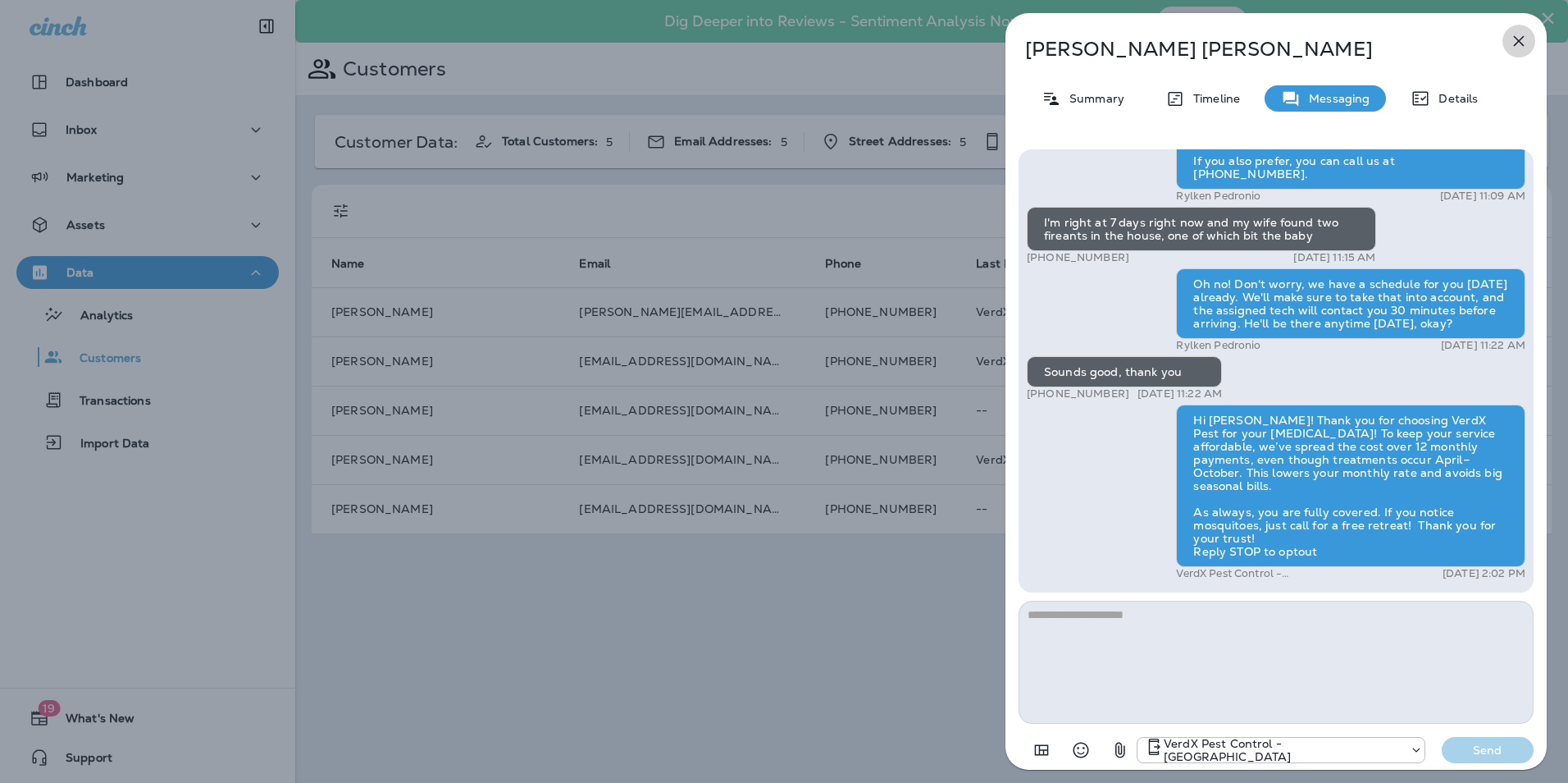
click at [1515, 38] on icon "button" at bounding box center [1519, 42] width 11 height 11
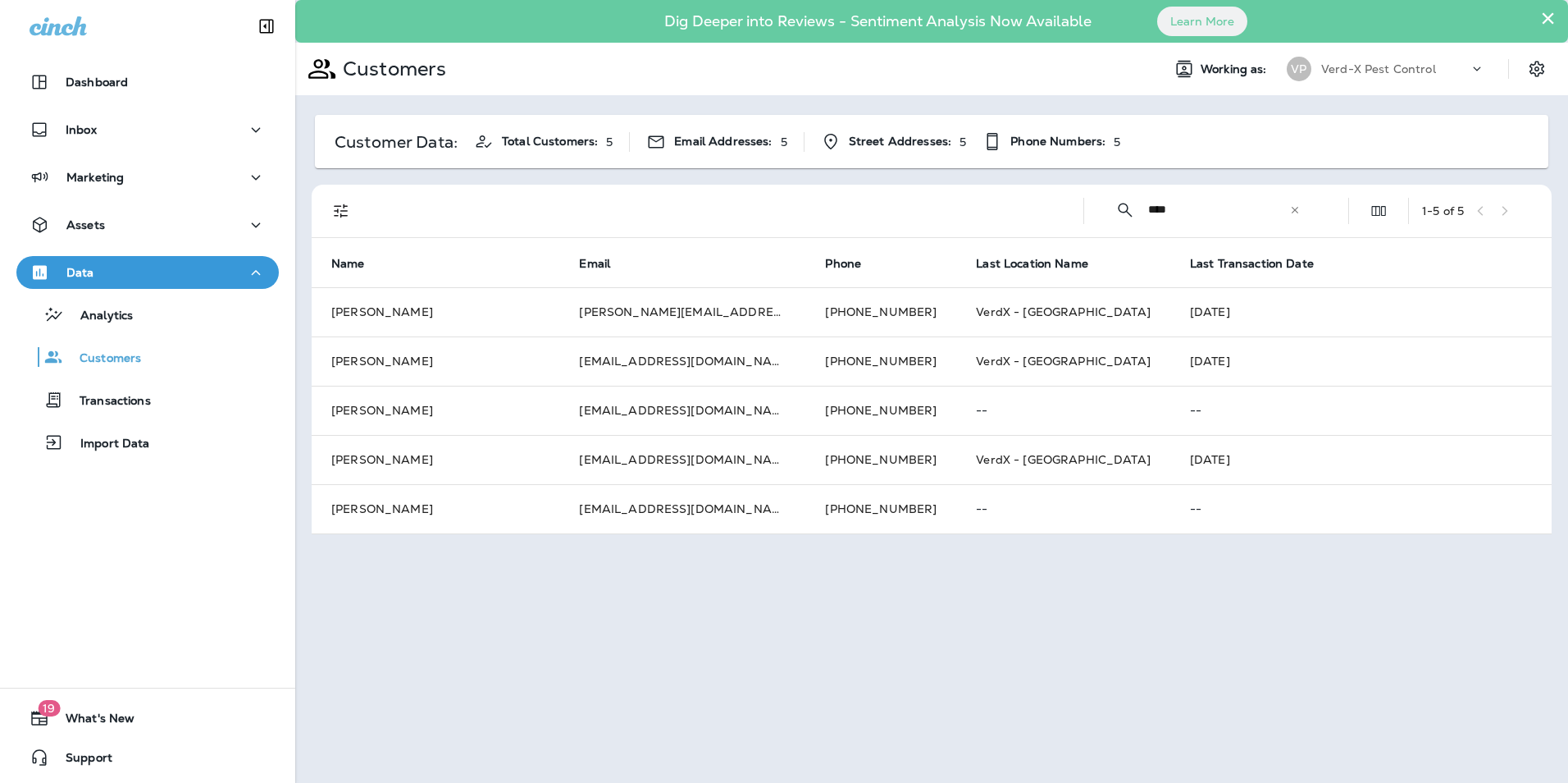
drag, startPoint x: 1218, startPoint y: 218, endPoint x: 1038, endPoint y: 212, distance: 180.1
click at [1038, 215] on div "​ **** ​ ​ 1 - 5 of 5" at bounding box center [934, 210] width 1220 height 53
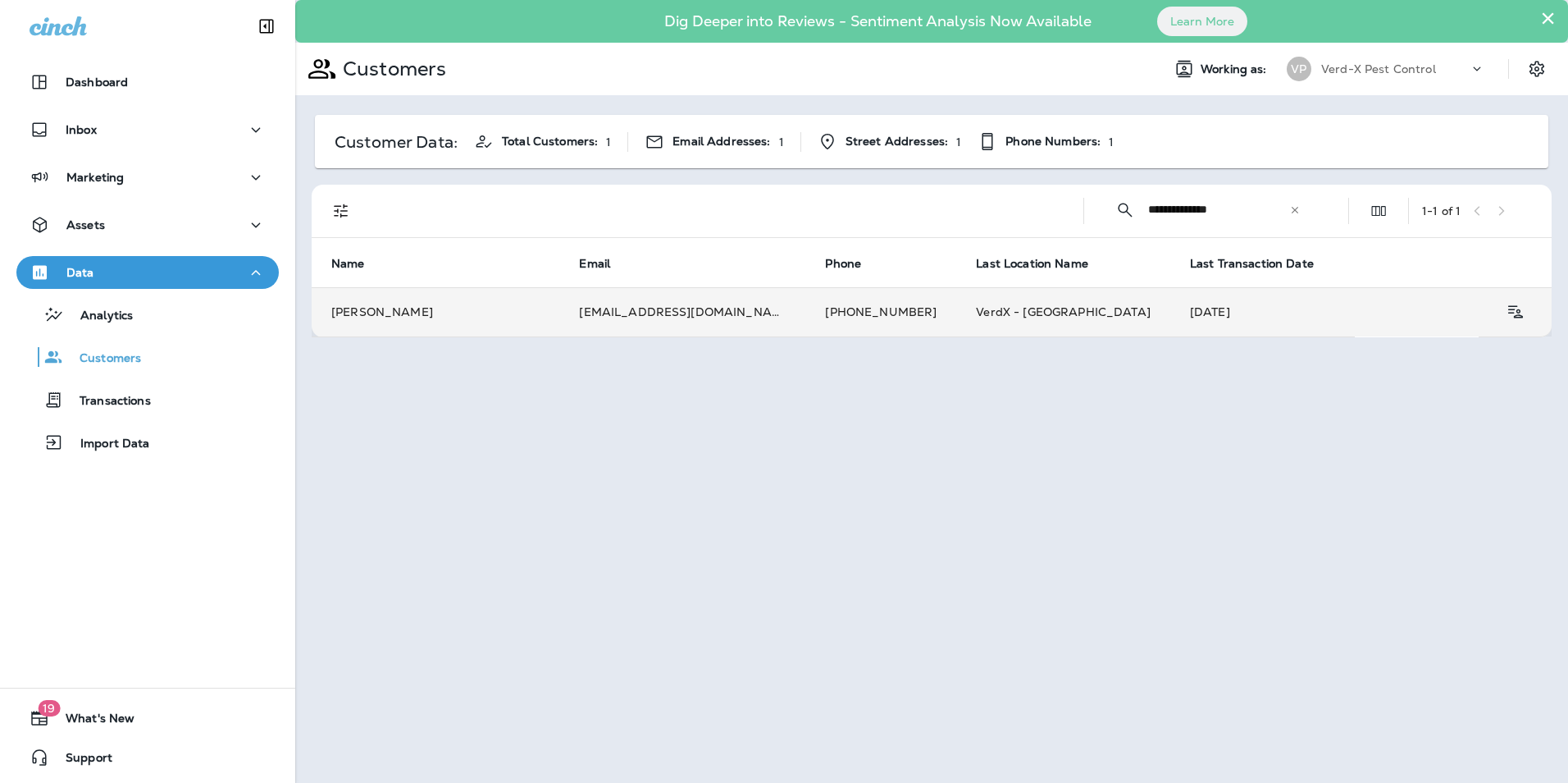
type input "**********"
click at [685, 315] on td "[EMAIL_ADDRESS][DOMAIN_NAME]" at bounding box center [683, 311] width 246 height 49
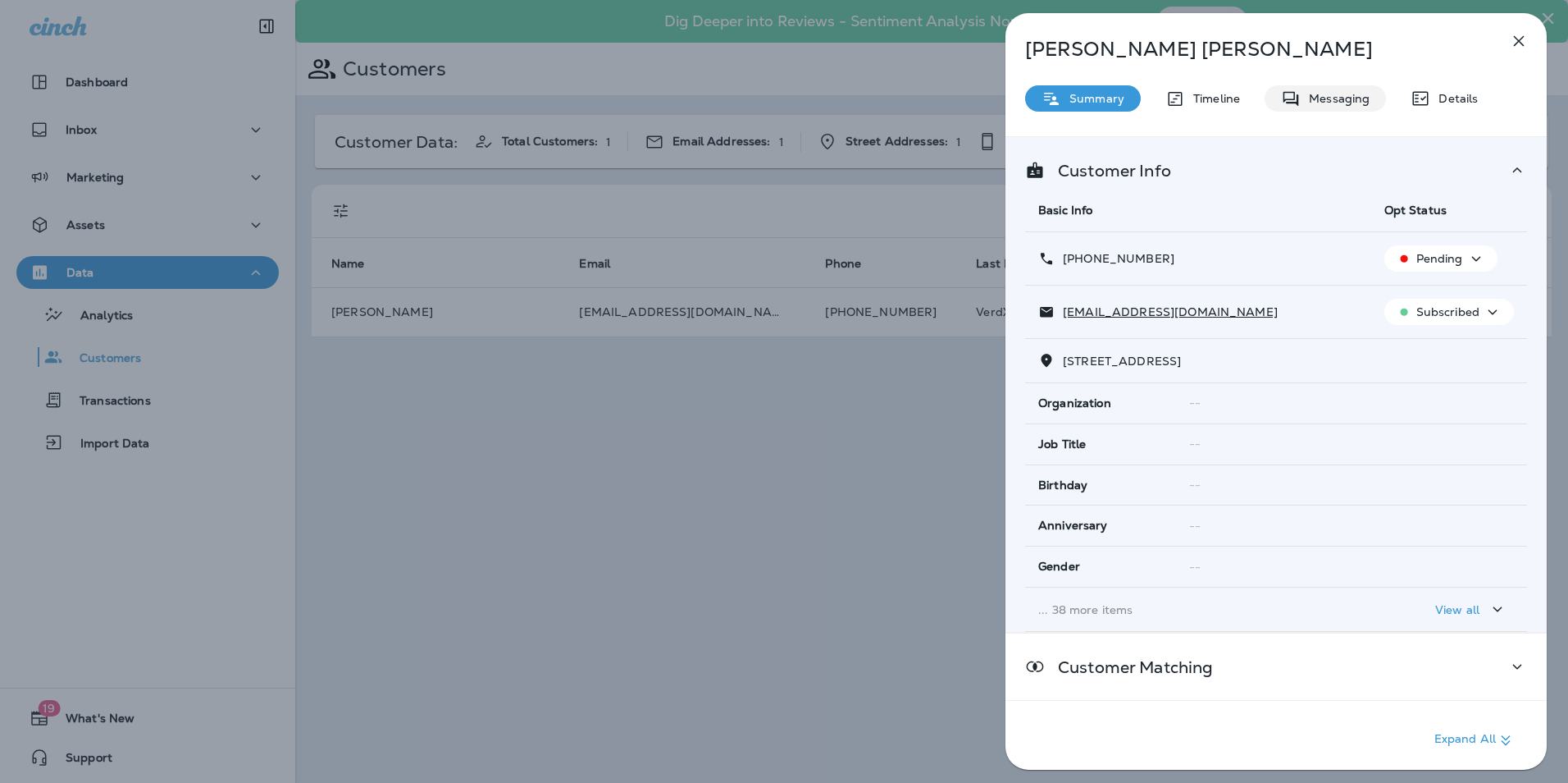
click at [1331, 106] on div "Messaging" at bounding box center [1325, 98] width 121 height 26
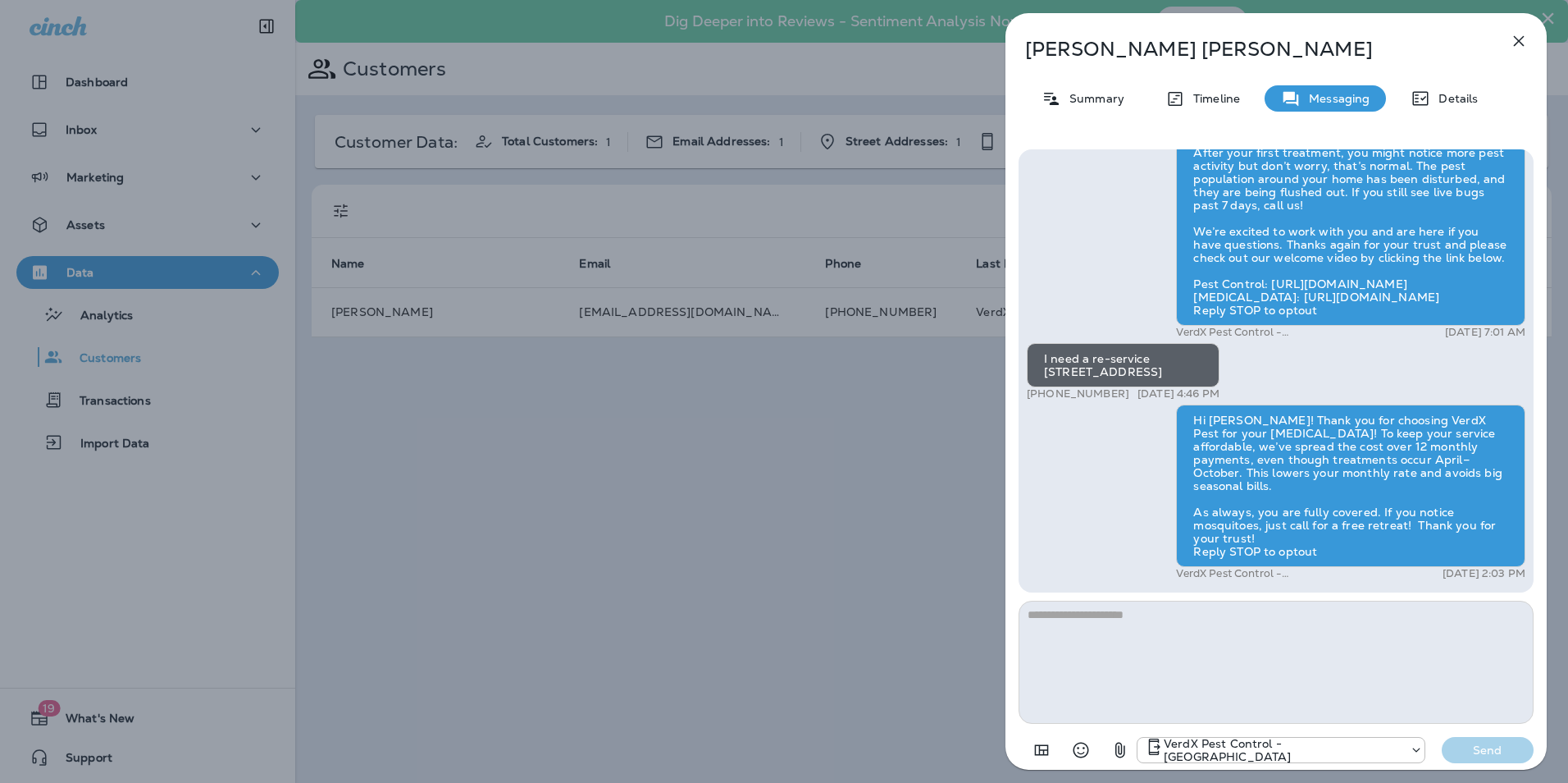
scroll to position [-329, 0]
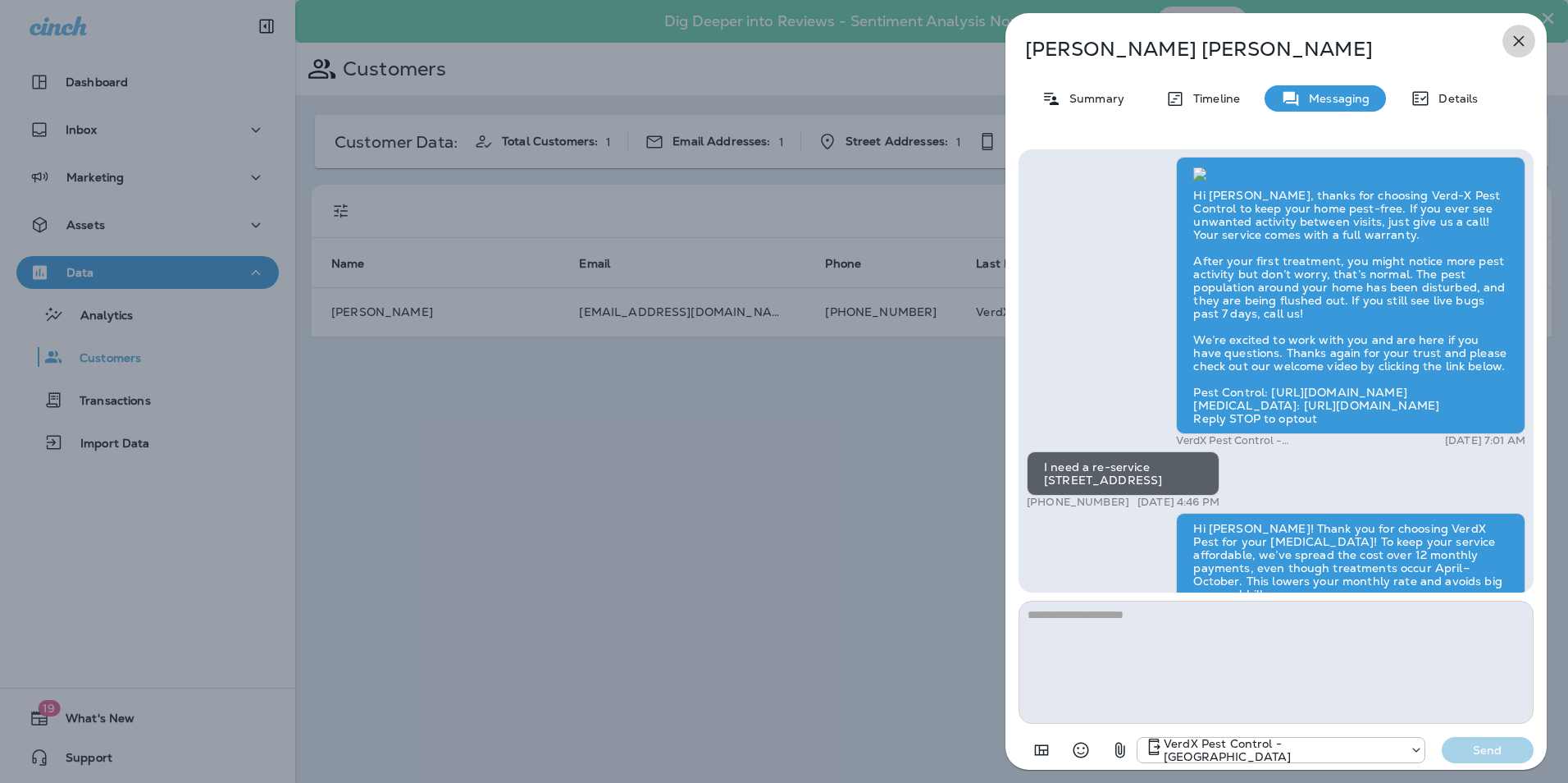
click at [1517, 36] on icon "button" at bounding box center [1518, 41] width 19 height 19
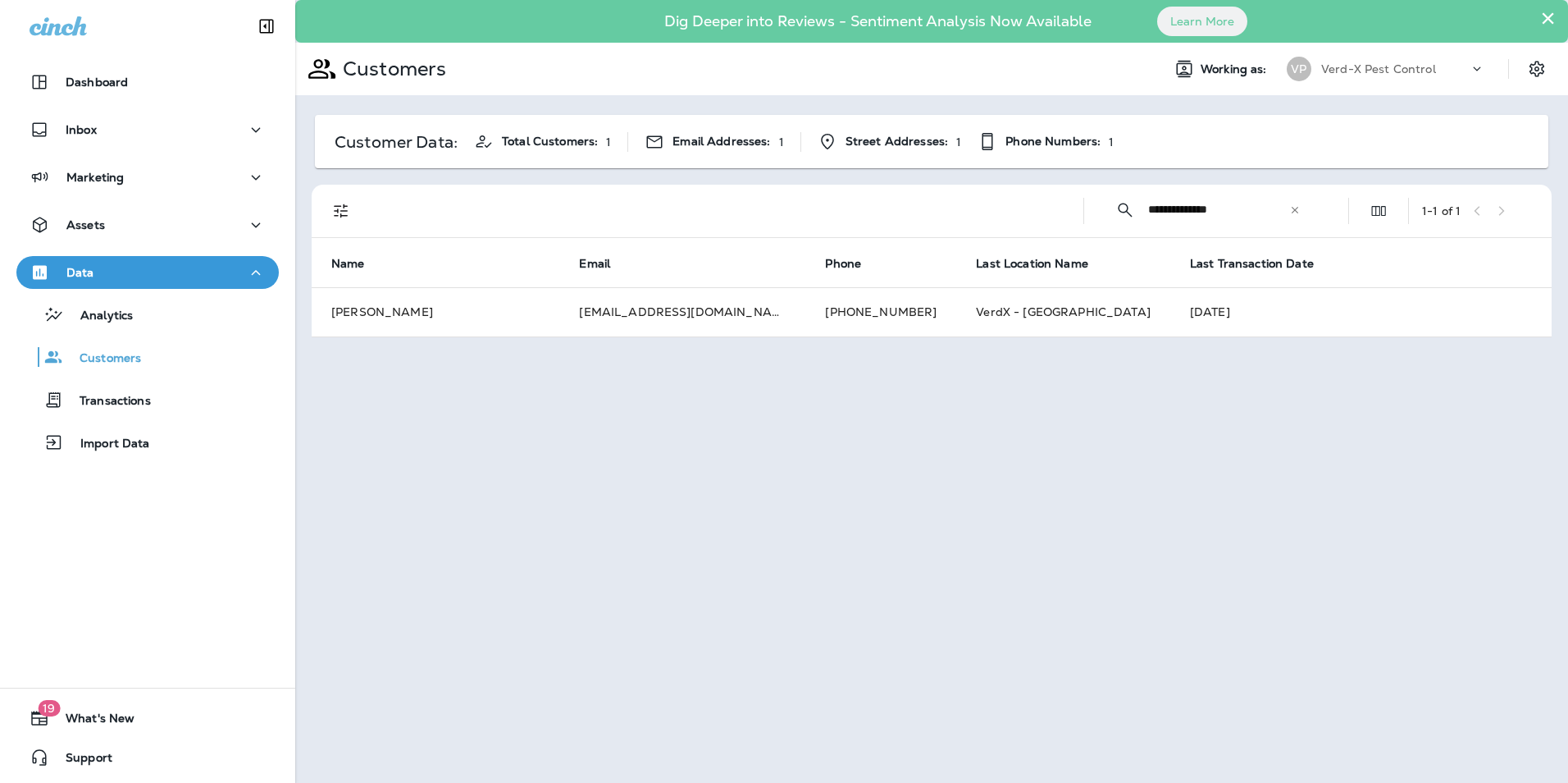
click at [630, 423] on div "**********" at bounding box center [932, 392] width 1273 height 783
click at [1299, 208] on icon at bounding box center [1294, 210] width 11 height 11
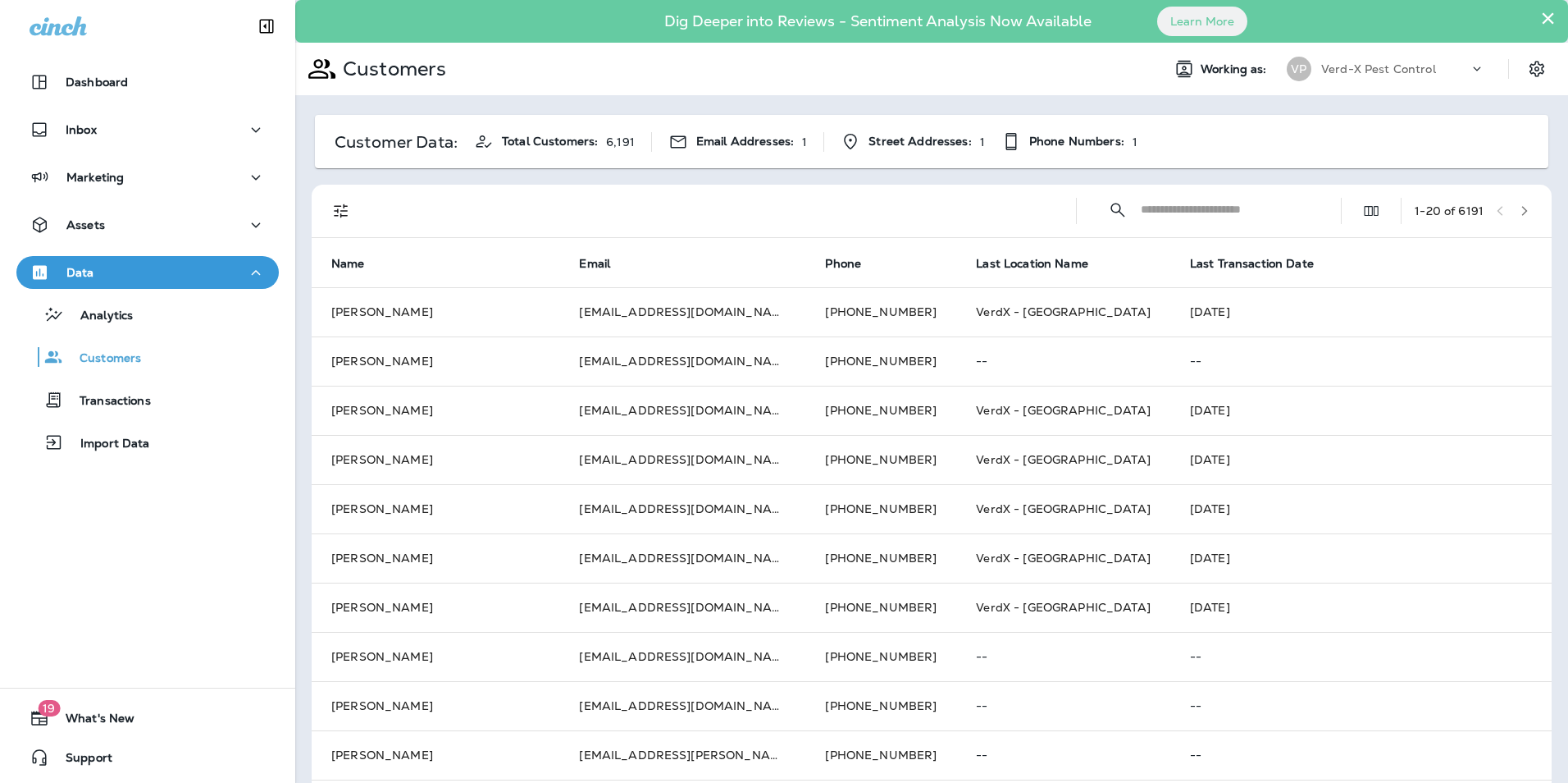
click at [1199, 213] on input "text" at bounding box center [1226, 209] width 170 height 44
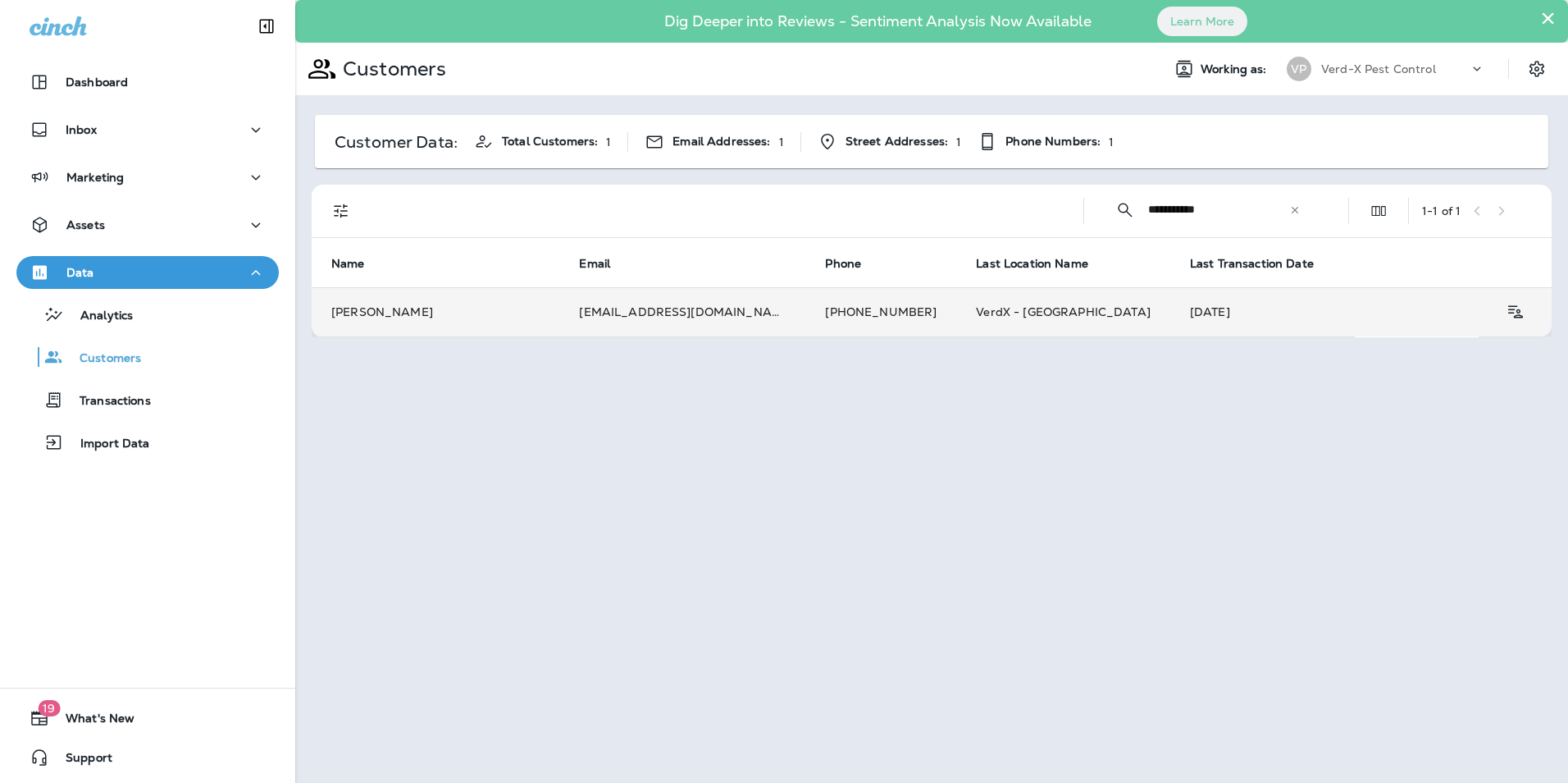
type input "**********"
click at [805, 308] on td "[PHONE_NUMBER]" at bounding box center [880, 311] width 151 height 49
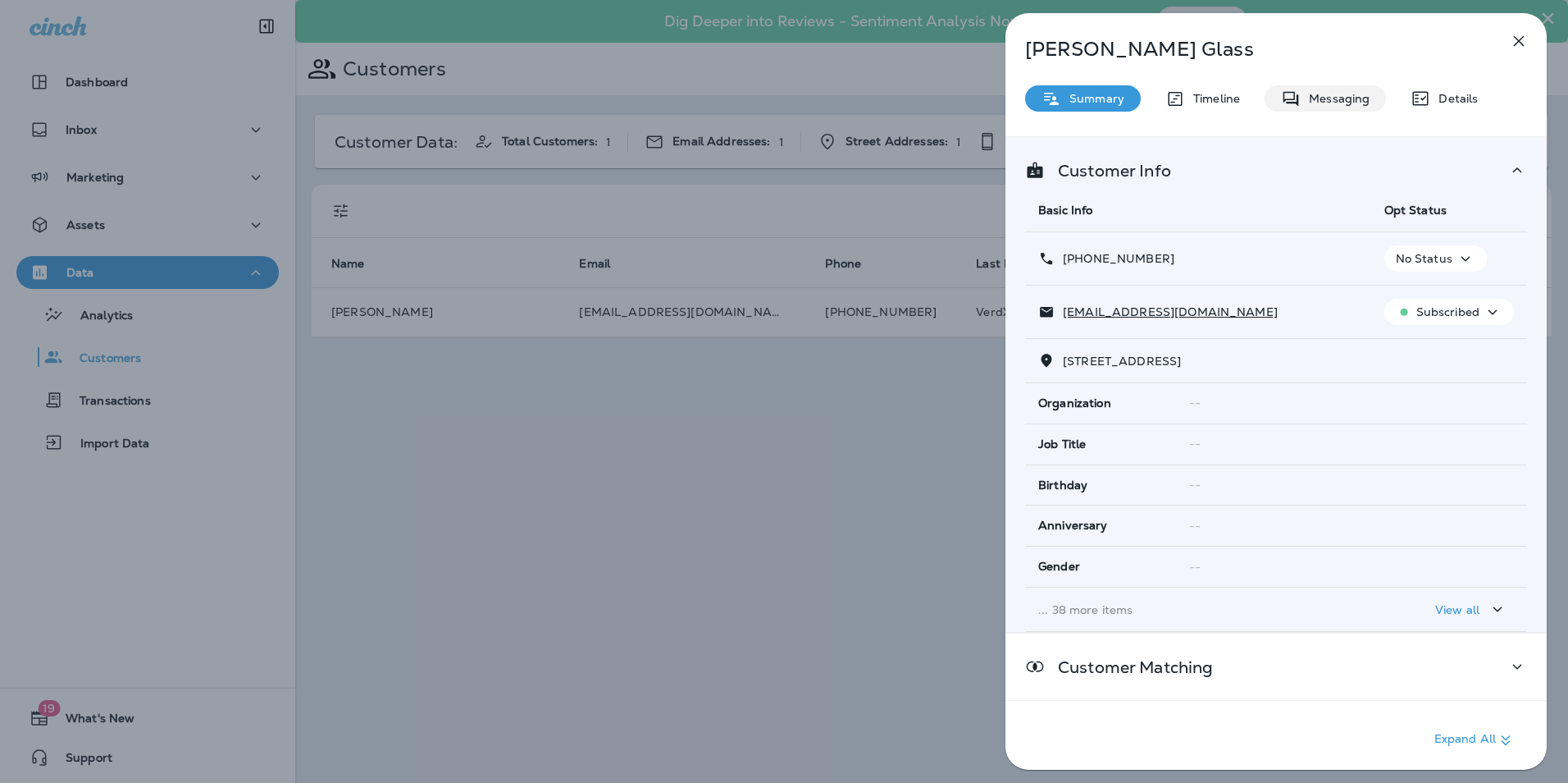
click at [1338, 106] on div "Messaging" at bounding box center [1325, 98] width 121 height 26
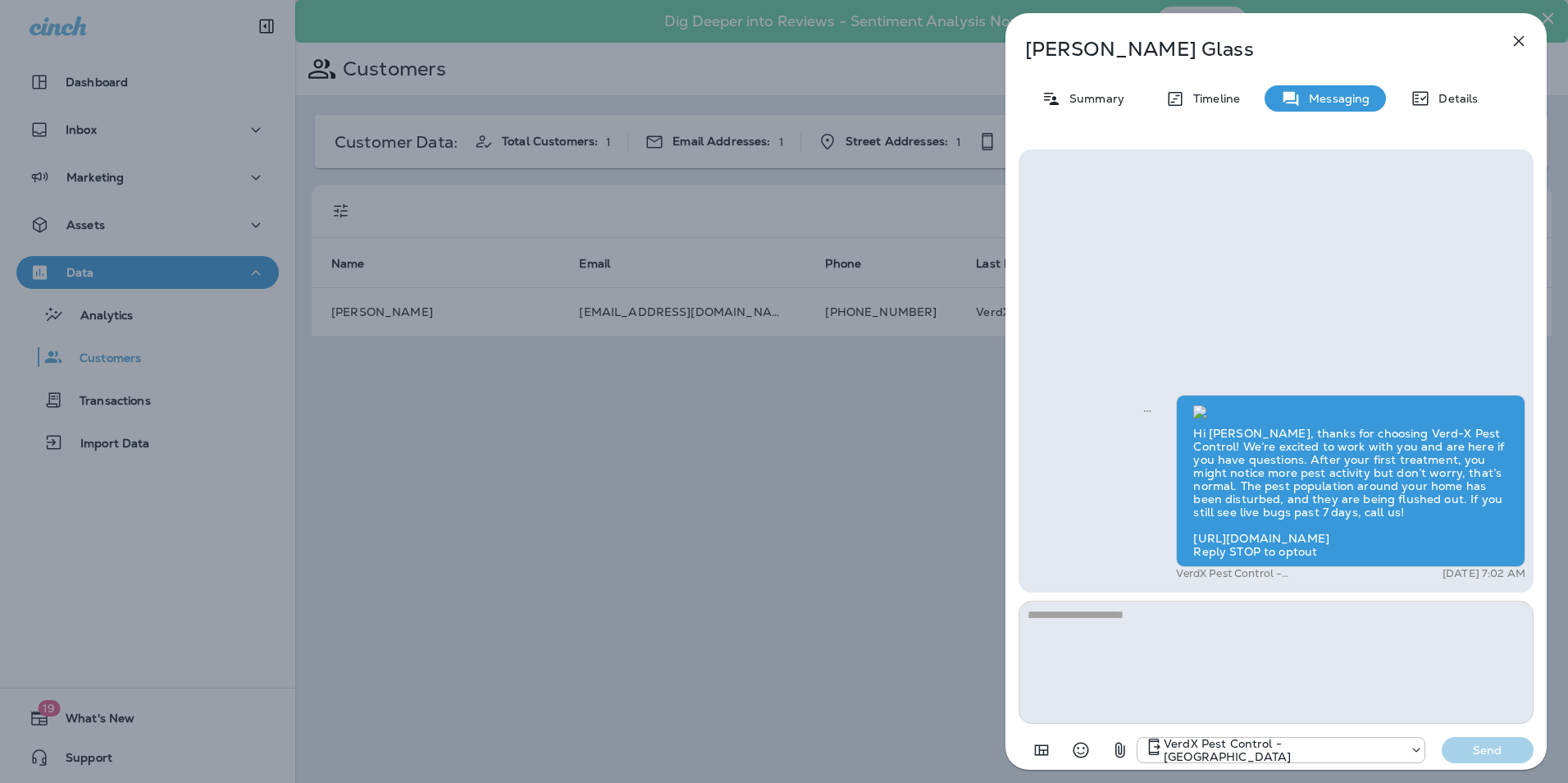
scroll to position [-82, 0]
click at [1516, 47] on icon "button" at bounding box center [1518, 41] width 19 height 19
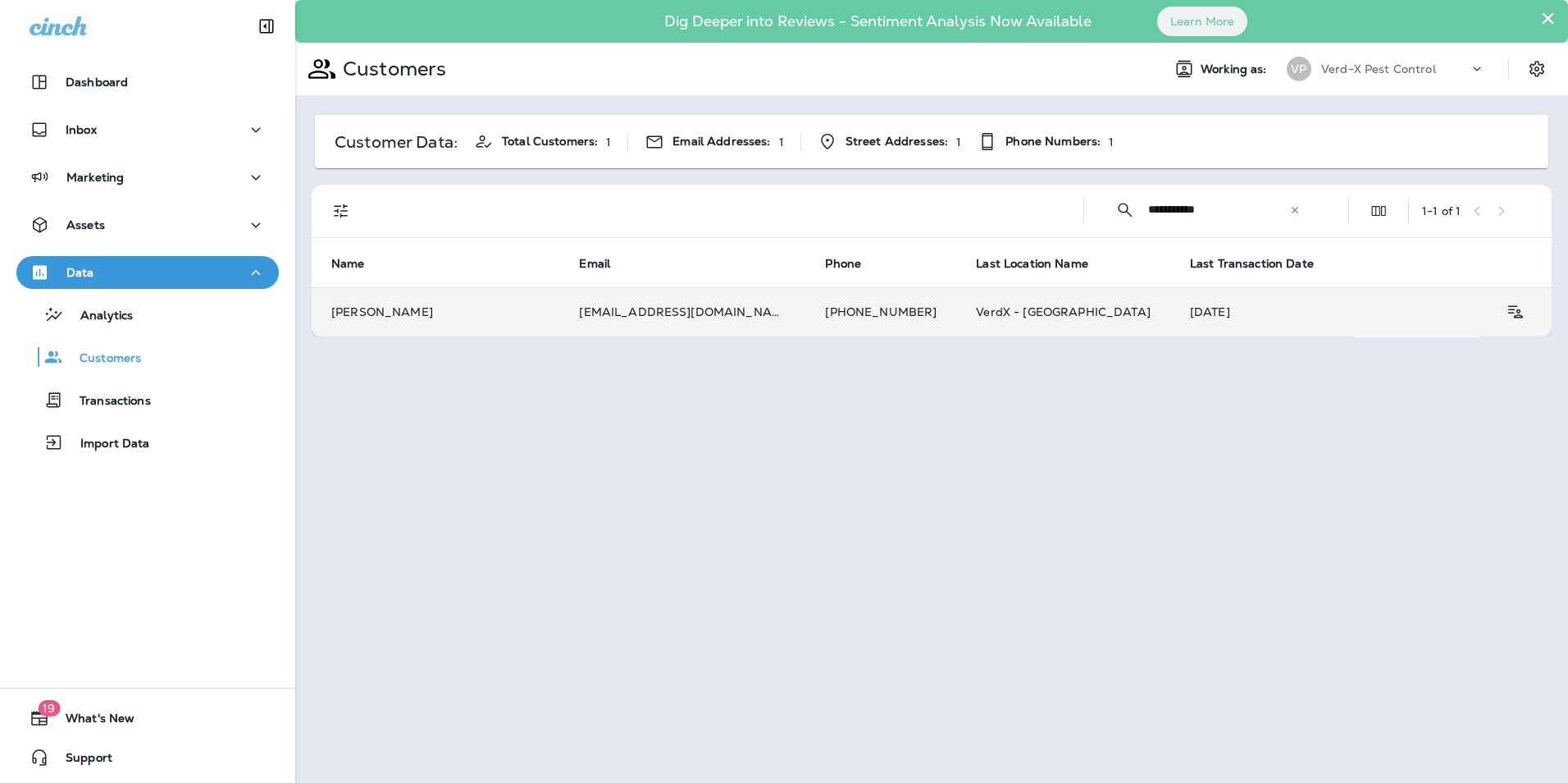
click at [661, 317] on td "[EMAIL_ADDRESS][DOMAIN_NAME]" at bounding box center [683, 311] width 246 height 49
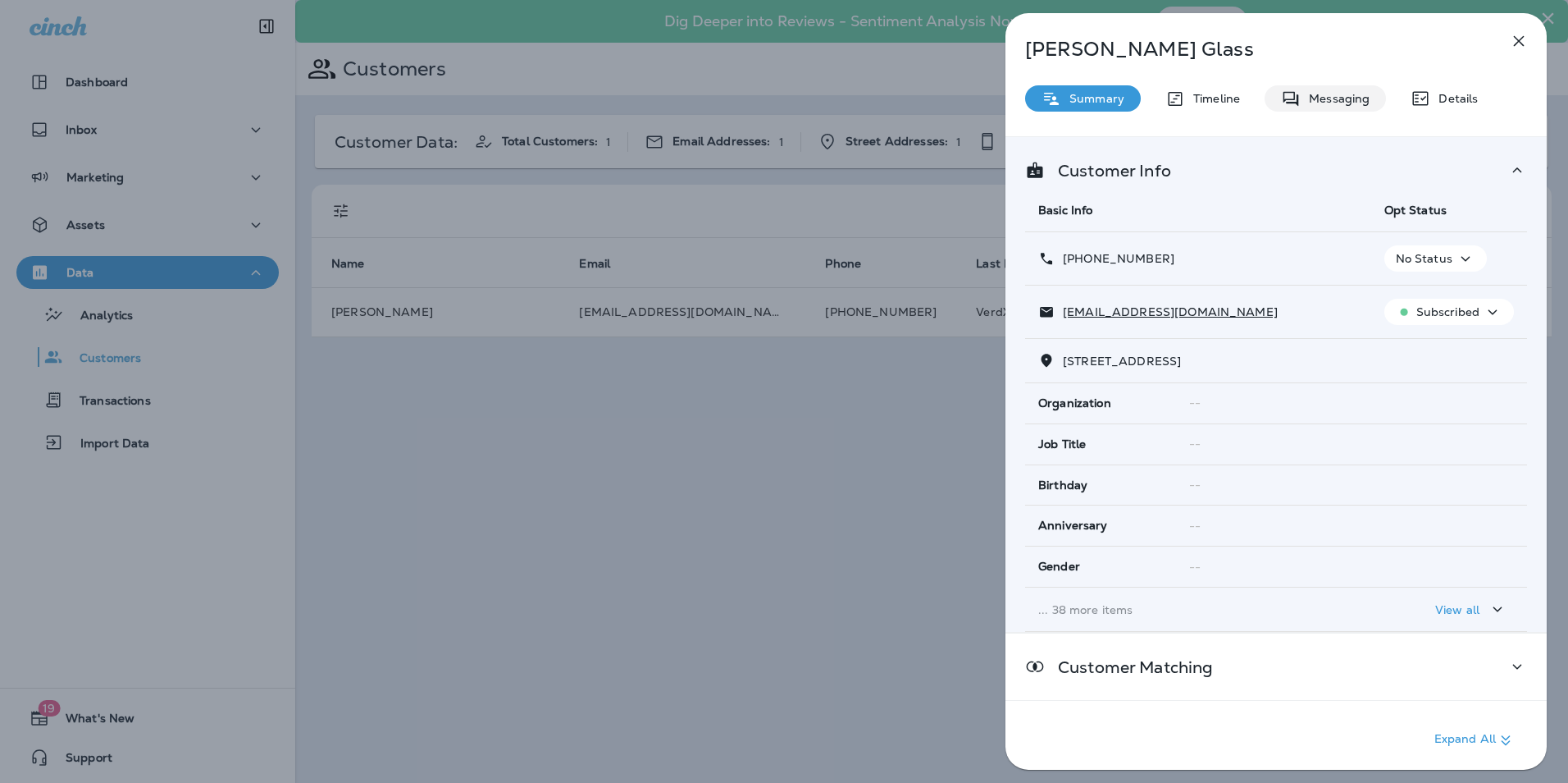
click at [1347, 98] on p "Messaging" at bounding box center [1335, 98] width 68 height 13
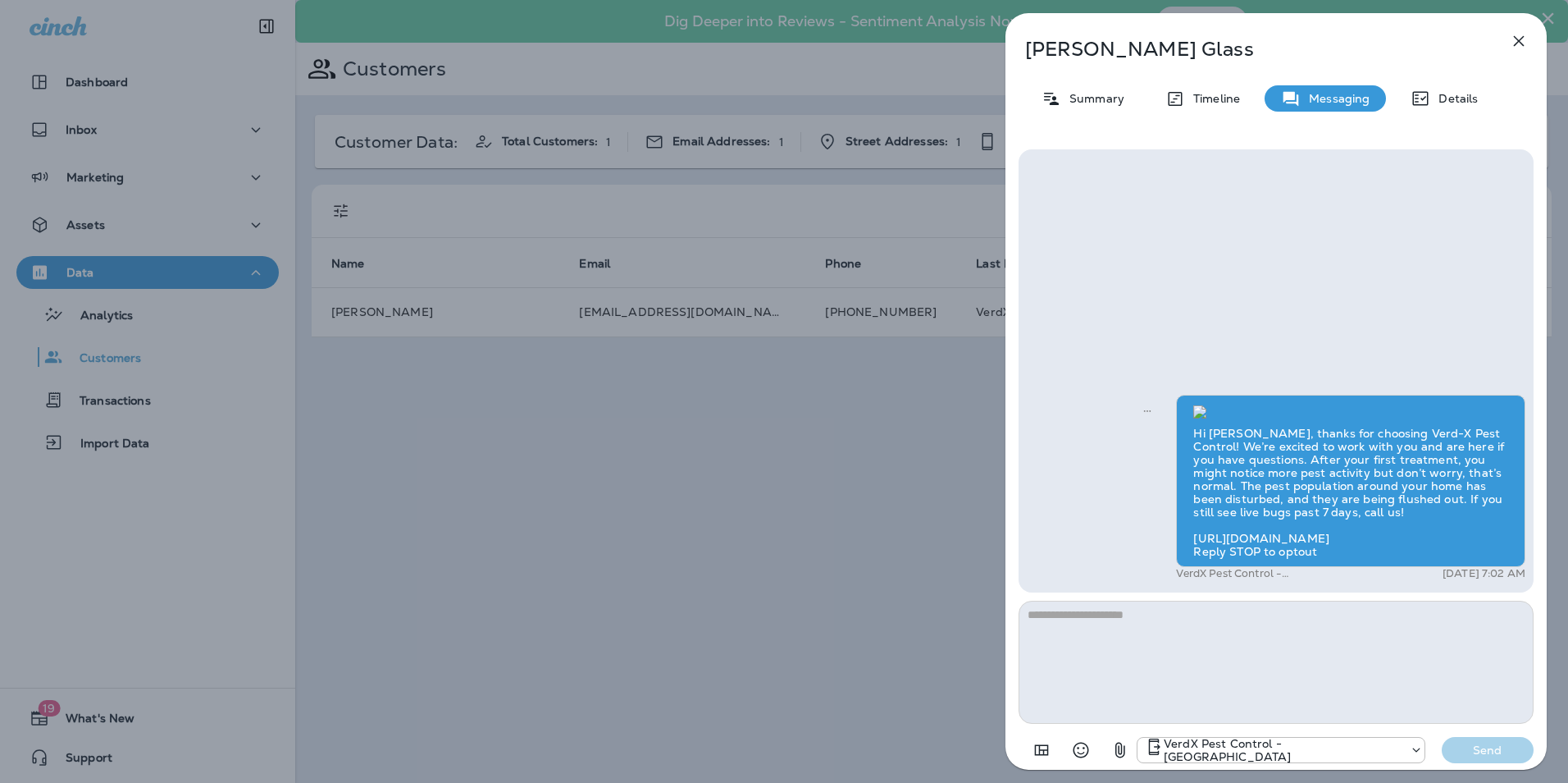
scroll to position [-267, 0]
click at [1514, 39] on icon "button" at bounding box center [1518, 41] width 19 height 19
